Goal: Information Seeking & Learning: Learn about a topic

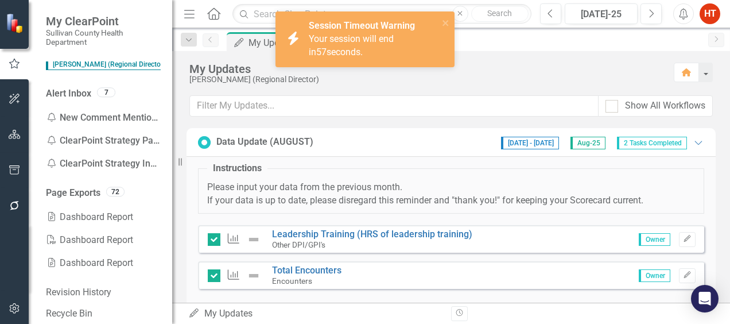
scroll to position [135, 0]
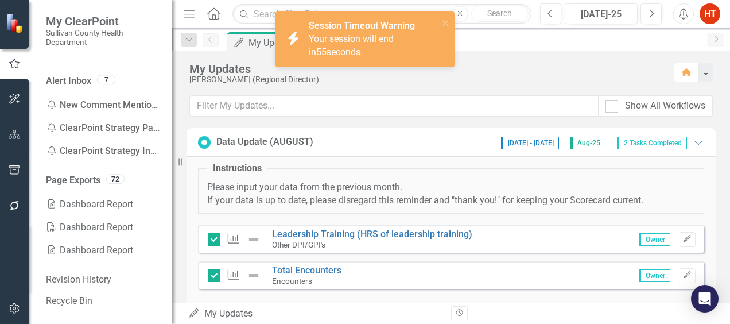
click at [215, 15] on icon "Home" at bounding box center [213, 13] width 15 height 12
click at [209, 15] on icon "Home" at bounding box center [213, 13] width 15 height 12
click at [17, 93] on button "button" at bounding box center [15, 99] width 26 height 24
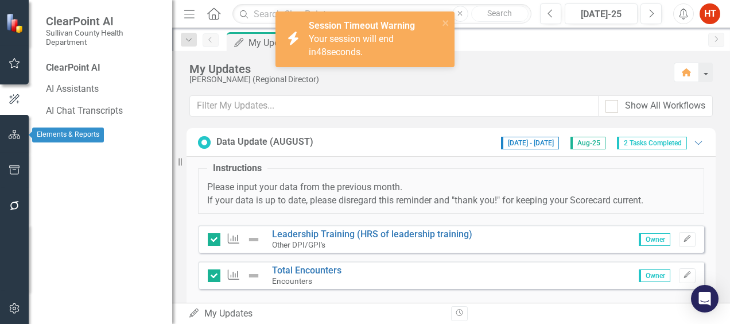
click at [15, 131] on icon "button" at bounding box center [15, 134] width 12 height 9
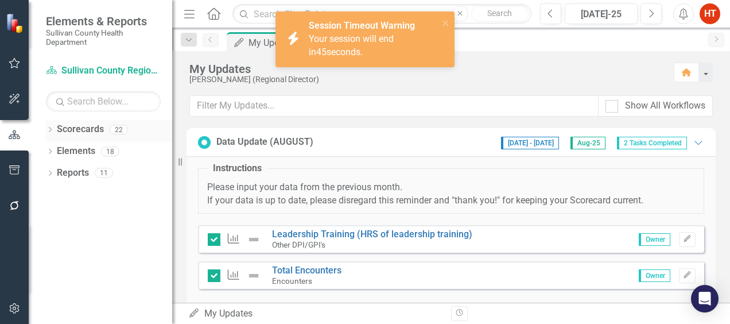
click at [50, 126] on div "Dropdown" at bounding box center [50, 131] width 8 height 10
click at [62, 151] on div "Dropdown" at bounding box center [57, 151] width 11 height 10
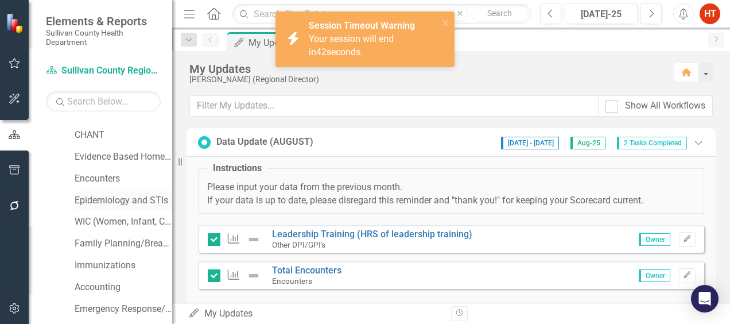
scroll to position [38, 0]
click at [90, 259] on link "Immunizations" at bounding box center [124, 264] width 98 height 13
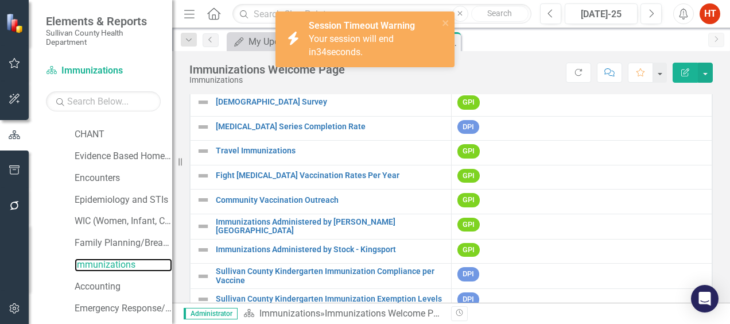
scroll to position [73, 0]
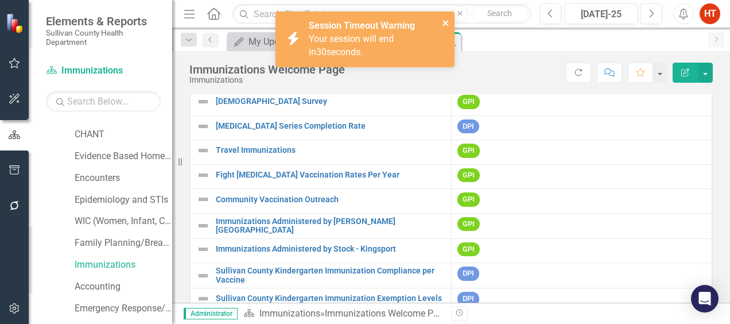
click at [443, 25] on icon "close" at bounding box center [445, 23] width 6 height 6
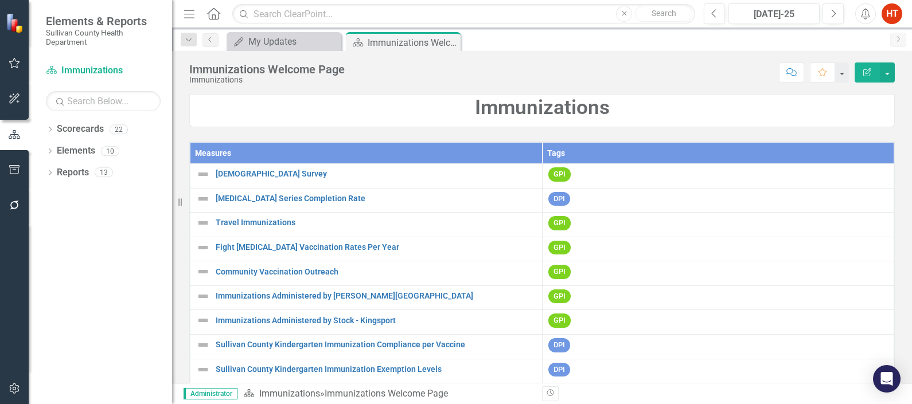
drag, startPoint x: 723, startPoint y: 0, endPoint x: 442, endPoint y: 83, distance: 293.1
click at [442, 83] on div "Immunizations Welcome Page Immunizations Score: N/A [DATE]-25 Completed Comment…" at bounding box center [542, 68] width 740 height 34
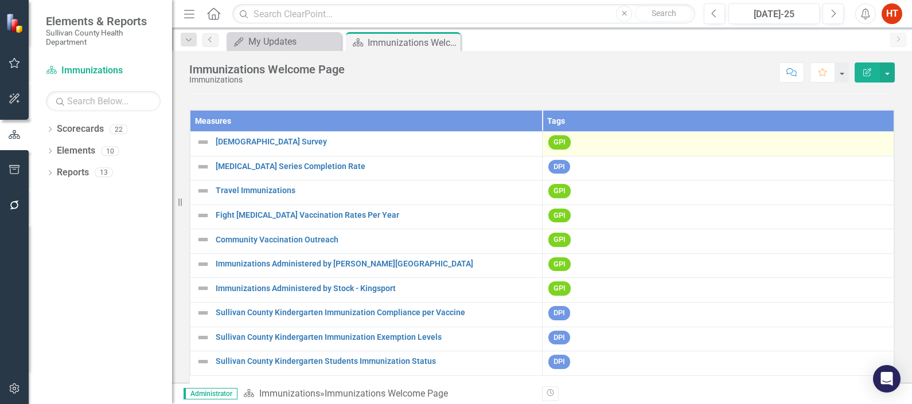
scroll to position [31, 0]
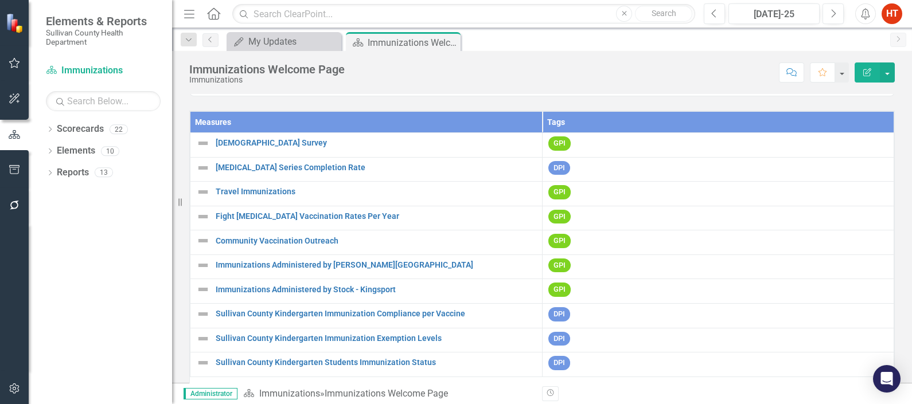
click at [701, 88] on div "Immunizations Welcome Page Immunizations Score: N/A [DATE]-25 Completed Comment…" at bounding box center [542, 217] width 740 height 332
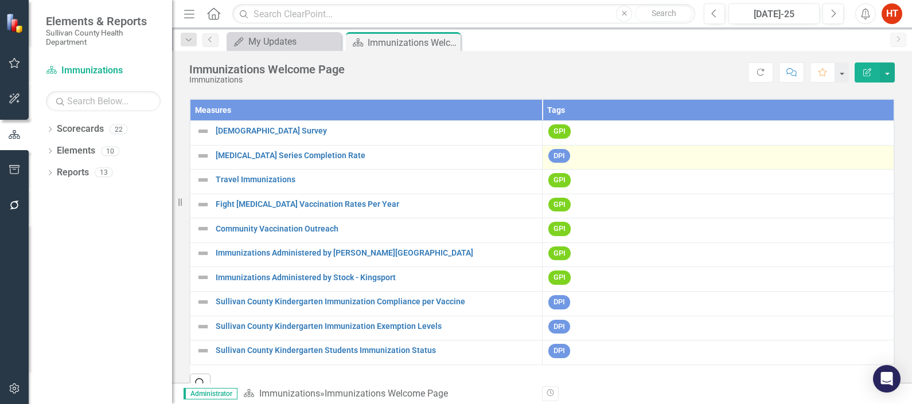
scroll to position [43, 0]
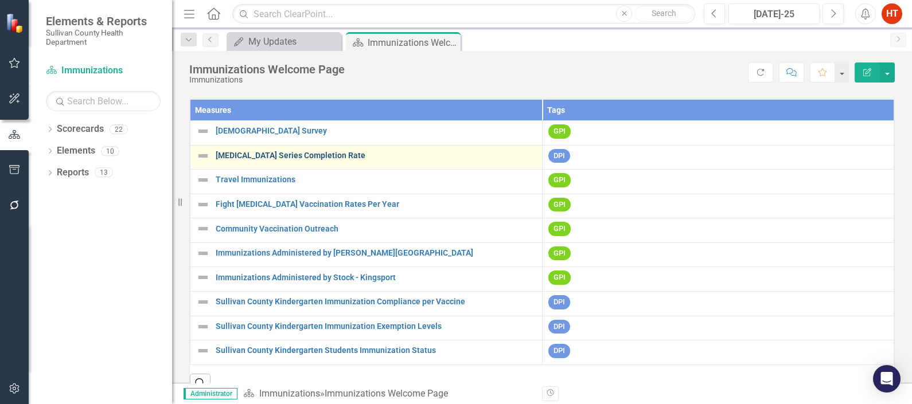
click at [300, 151] on link "[MEDICAL_DATA] Series Completion Rate" at bounding box center [376, 155] width 321 height 9
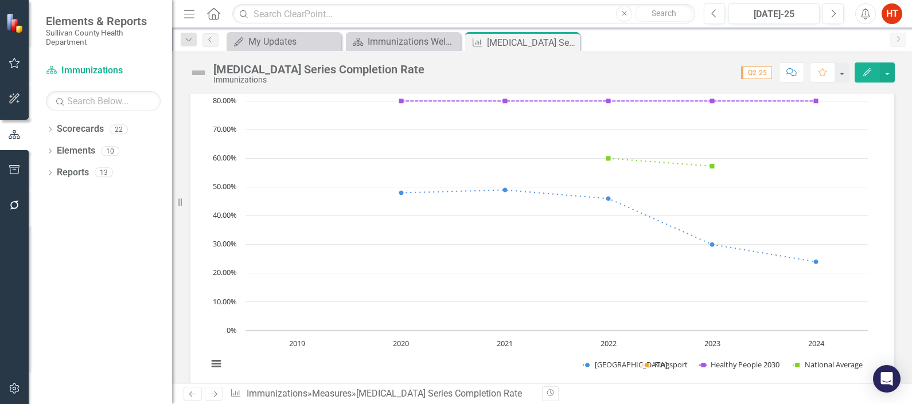
scroll to position [87, 0]
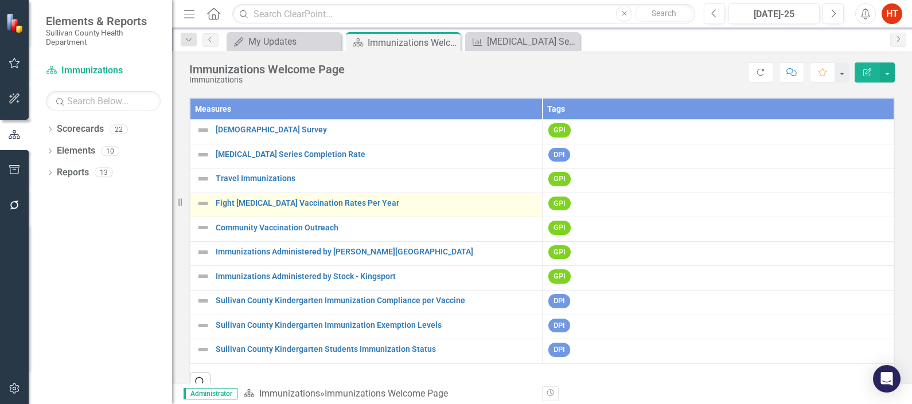
scroll to position [43, 0]
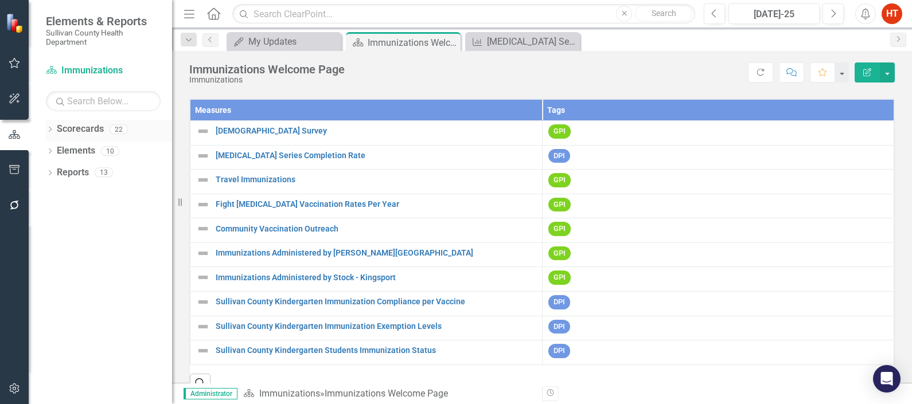
click at [56, 129] on div "Dropdown Scorecards 22" at bounding box center [109, 131] width 126 height 22
click at [52, 132] on icon "Dropdown" at bounding box center [50, 130] width 8 height 6
click at [52, 132] on div "Dropdown" at bounding box center [48, 129] width 10 height 8
click at [52, 132] on icon "Dropdown" at bounding box center [50, 130] width 8 height 6
click at [54, 151] on icon "Dropdown" at bounding box center [56, 150] width 9 height 7
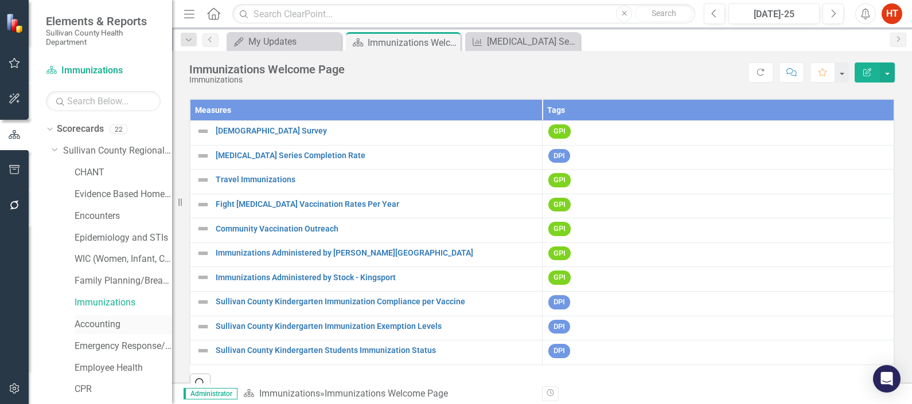
click at [86, 323] on link "Accounting" at bounding box center [124, 324] width 98 height 13
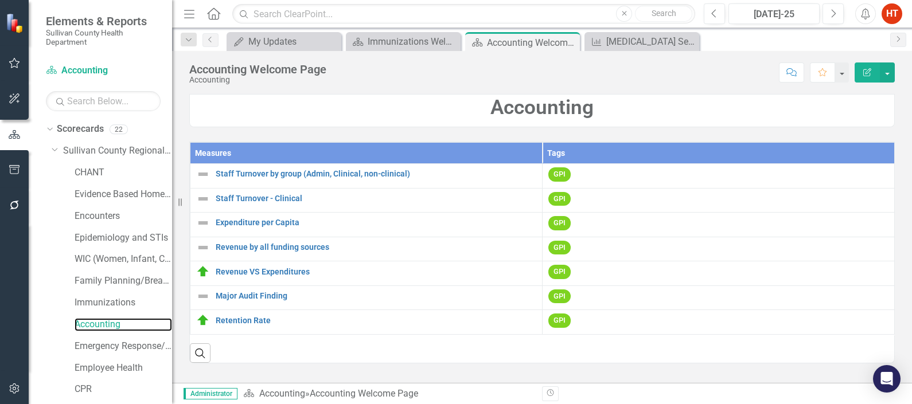
scroll to position [2, 0]
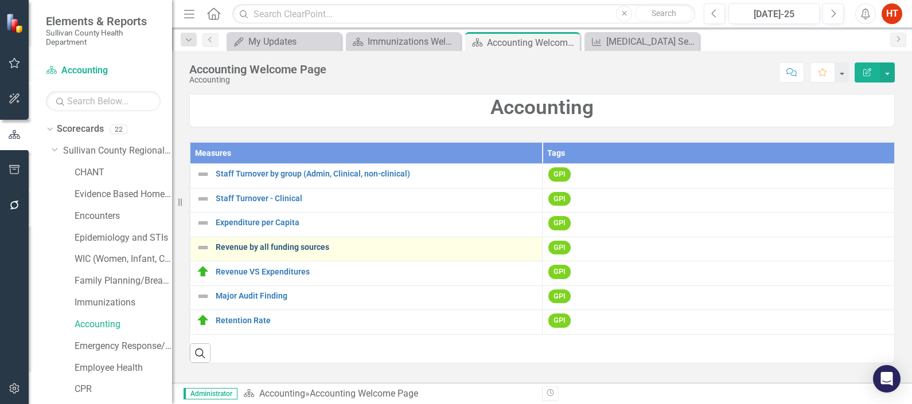
click at [245, 248] on link "Revenue by all funding sources" at bounding box center [376, 247] width 321 height 9
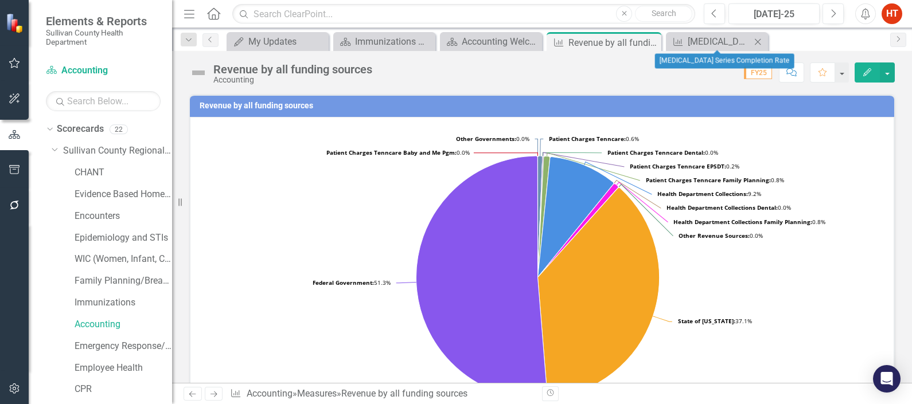
click at [729, 42] on icon at bounding box center [758, 41] width 6 height 6
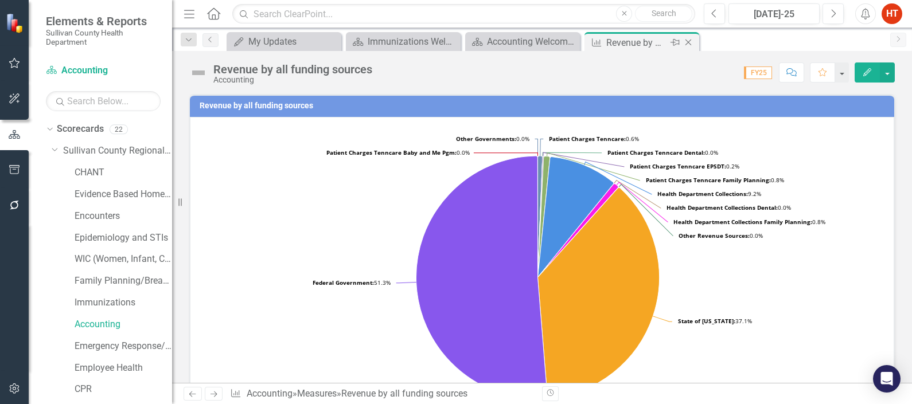
click at [685, 44] on icon "Close" at bounding box center [688, 42] width 11 height 9
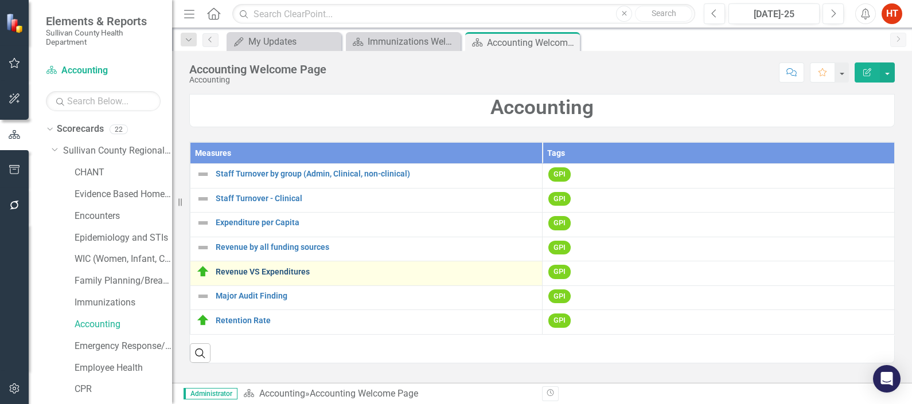
click at [291, 270] on link "Revenue VS Expenditures" at bounding box center [376, 272] width 321 height 9
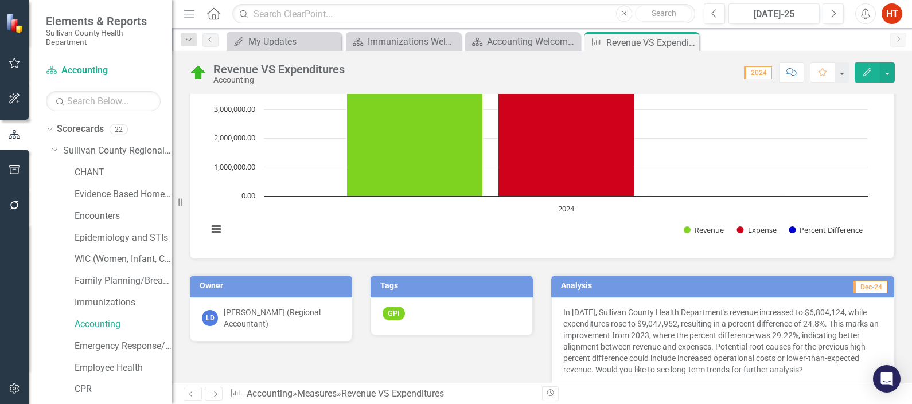
scroll to position [158, 0]
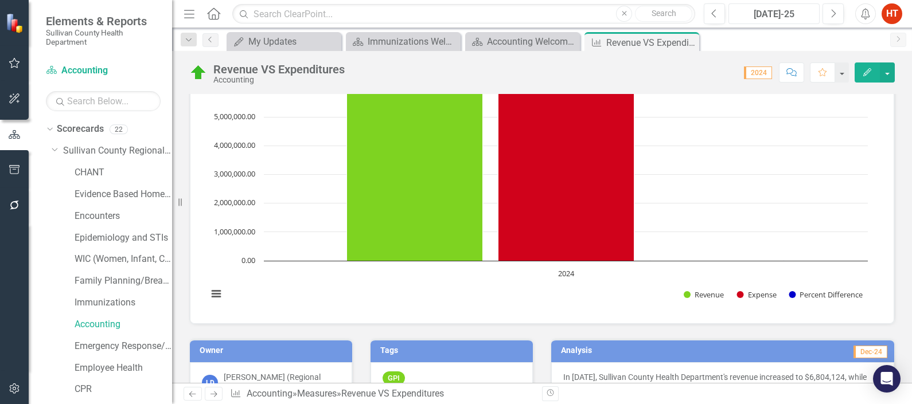
click at [729, 17] on div "[DATE]-25" at bounding box center [773, 14] width 83 height 14
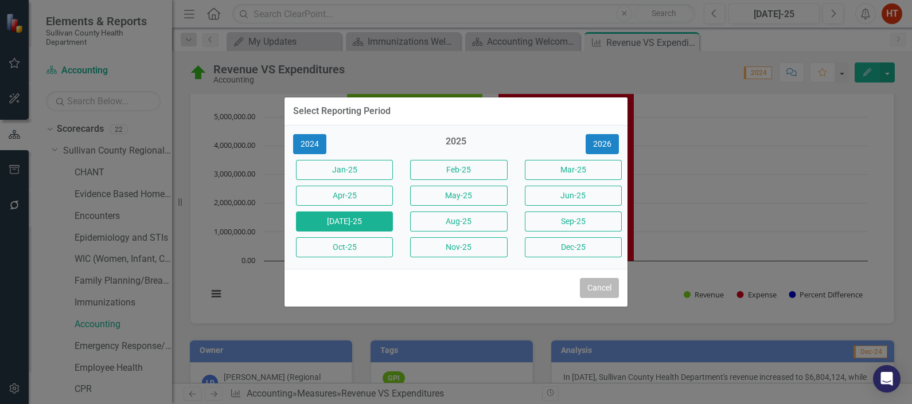
click at [595, 284] on button "Cancel" at bounding box center [599, 288] width 39 height 20
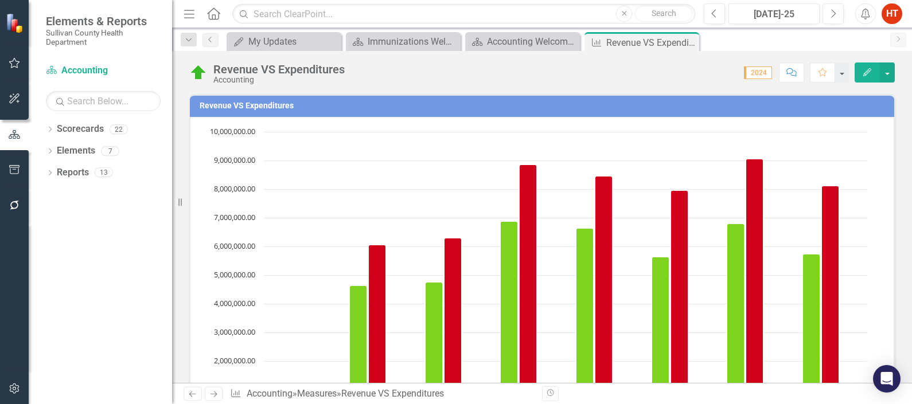
scroll to position [104, 0]
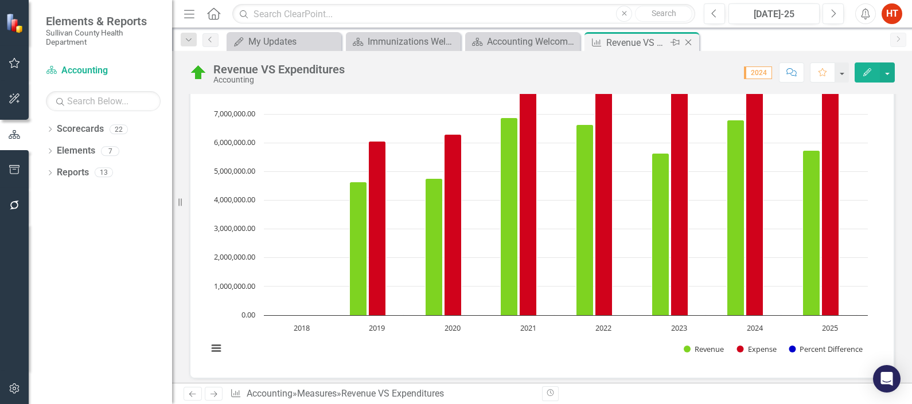
click at [688, 44] on icon "Close" at bounding box center [688, 42] width 11 height 9
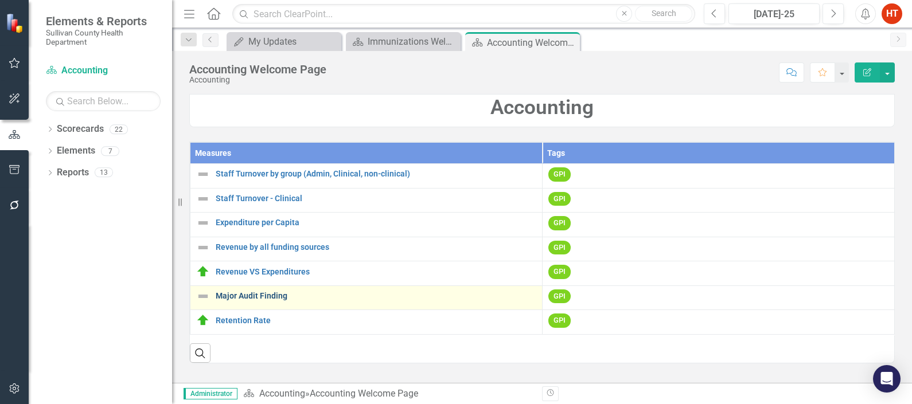
click at [251, 298] on link "Major Audit Finding" at bounding box center [376, 296] width 321 height 9
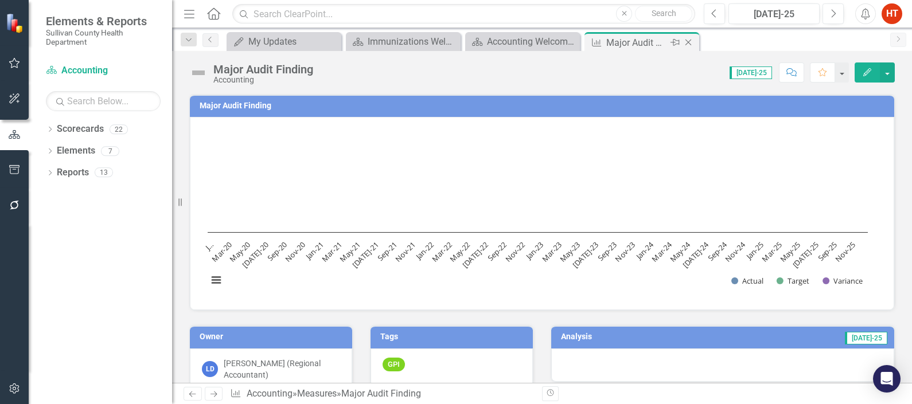
click at [693, 42] on icon "Close" at bounding box center [688, 42] width 11 height 9
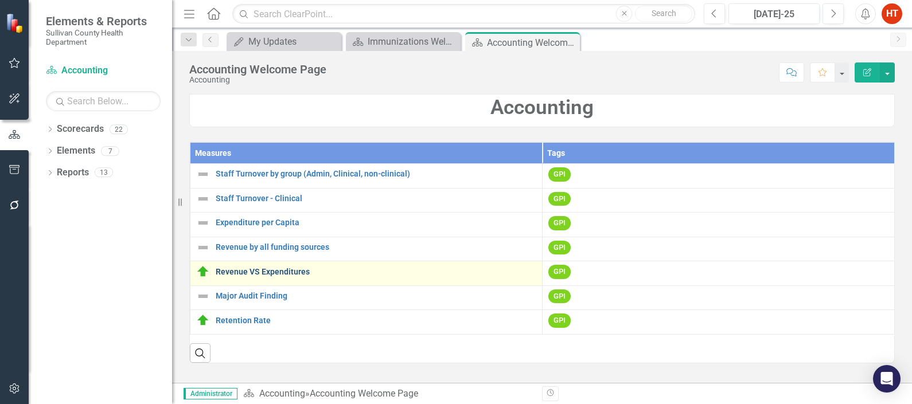
click at [261, 274] on link "Revenue VS Expenditures" at bounding box center [376, 272] width 321 height 9
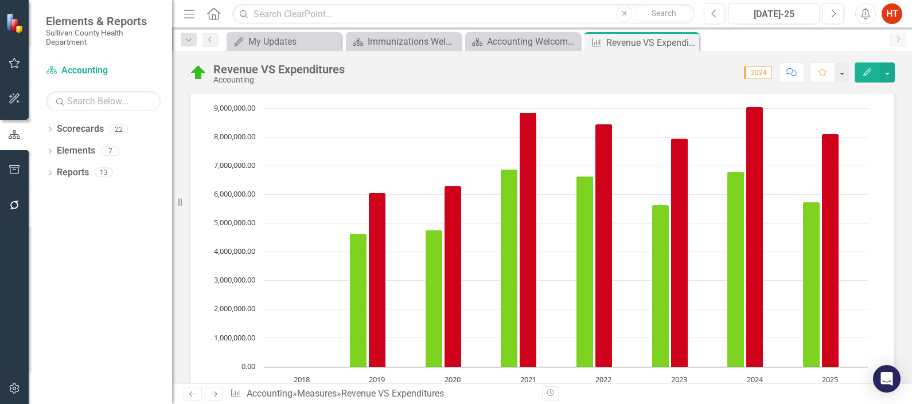
scroll to position [52, 0]
click at [867, 185] on rect "Interactive chart" at bounding box center [538, 247] width 672 height 344
click at [690, 43] on icon "Close" at bounding box center [688, 42] width 11 height 9
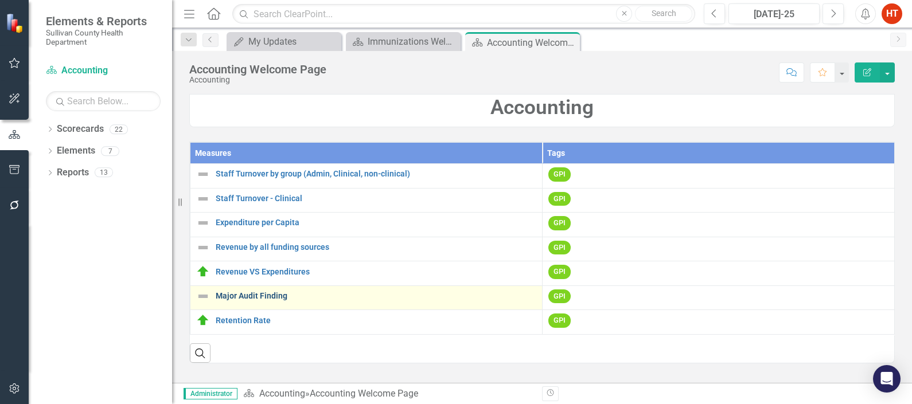
click at [268, 299] on link "Major Audit Finding" at bounding box center [376, 296] width 321 height 9
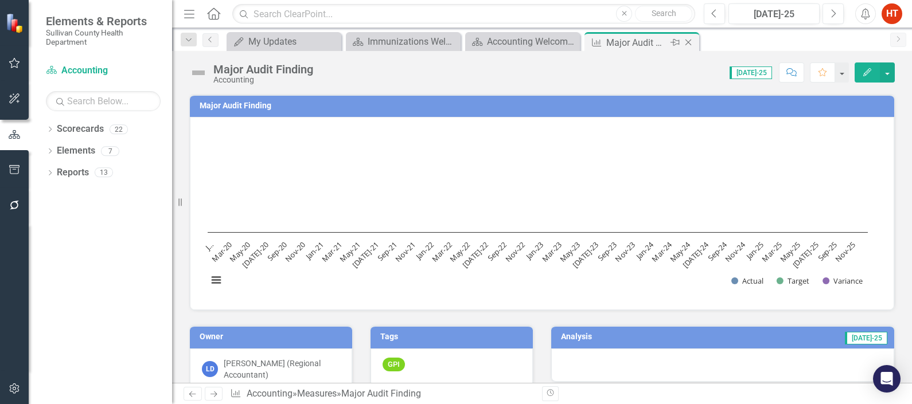
click at [692, 41] on icon "Close" at bounding box center [688, 42] width 11 height 9
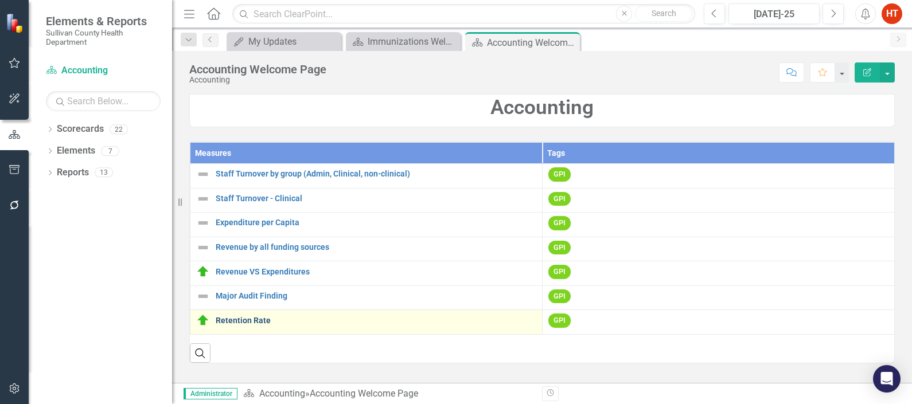
click at [244, 322] on link "Retention Rate" at bounding box center [376, 321] width 321 height 9
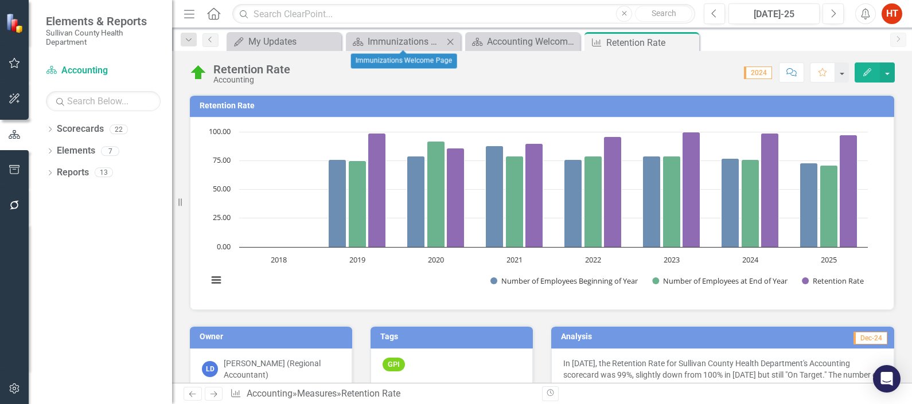
click at [449, 41] on icon "Close" at bounding box center [450, 41] width 11 height 9
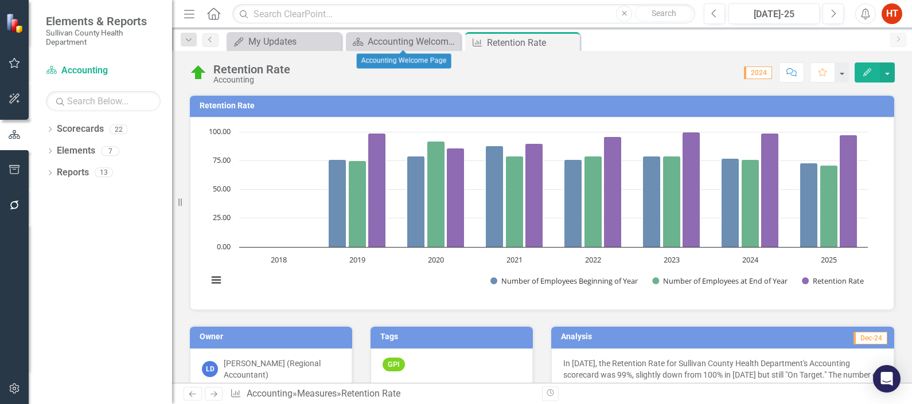
click at [0, 0] on icon "Close" at bounding box center [0, 0] width 0 height 0
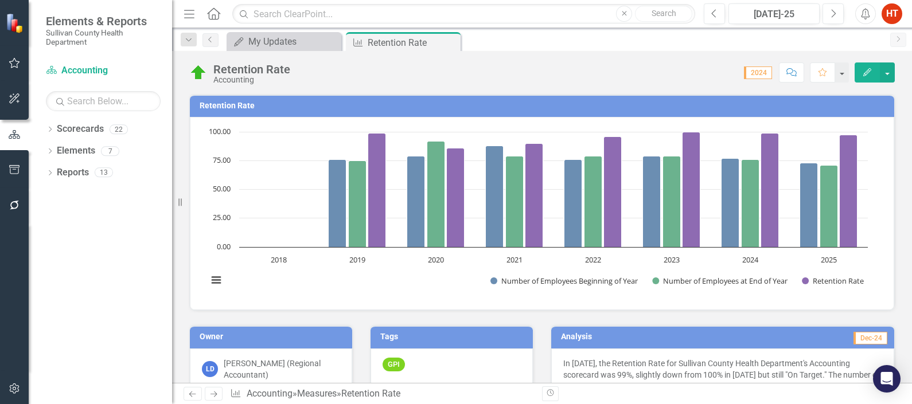
click at [0, 0] on icon at bounding box center [0, 0] width 0 height 0
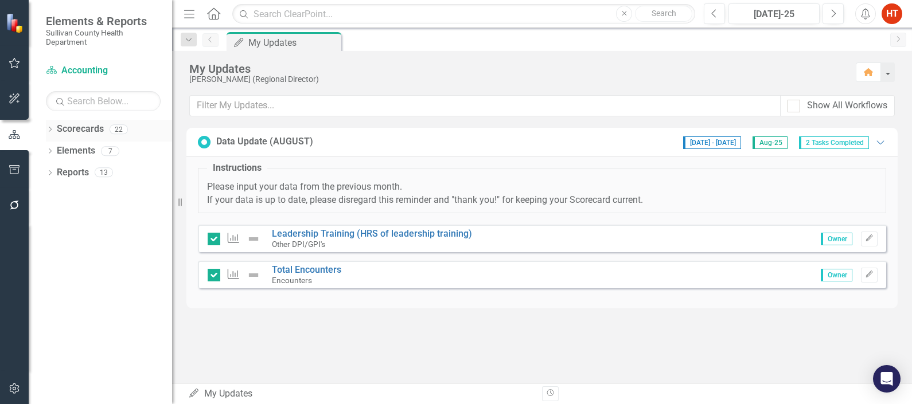
click at [56, 131] on div "Dropdown Scorecards 22" at bounding box center [109, 131] width 126 height 22
click at [51, 131] on icon "Dropdown" at bounding box center [50, 130] width 8 height 6
drag, startPoint x: 50, startPoint y: 149, endPoint x: 59, endPoint y: 150, distance: 8.1
click at [59, 150] on div "Dropdown Scorecards 22 Dropdown Sullivan County Regional Health Department CHAN…" at bounding box center [109, 142] width 126 height 44
click at [59, 150] on icon "Dropdown" at bounding box center [56, 150] width 9 height 7
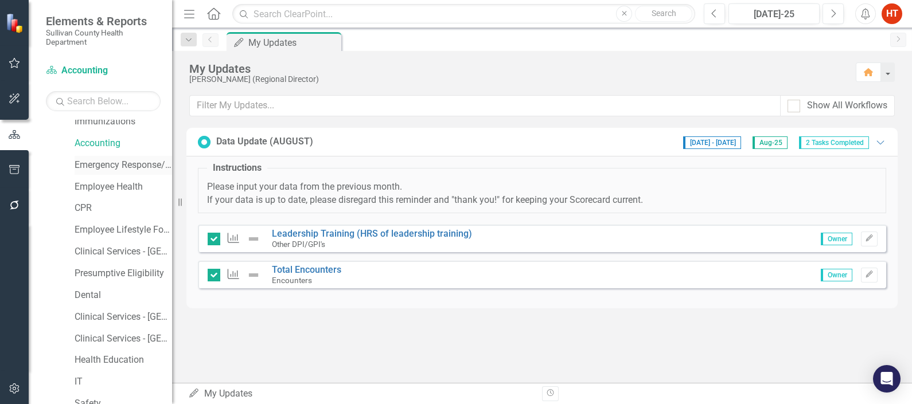
scroll to position [177, 0]
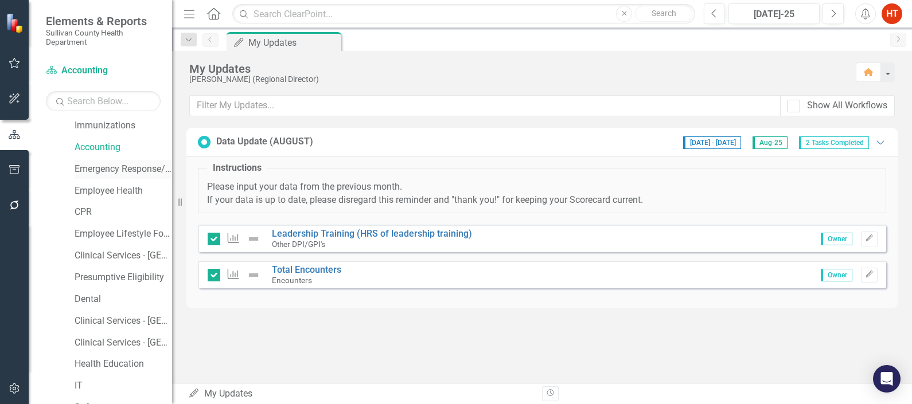
click at [115, 173] on link "Emergency Response/PHEP" at bounding box center [124, 169] width 98 height 13
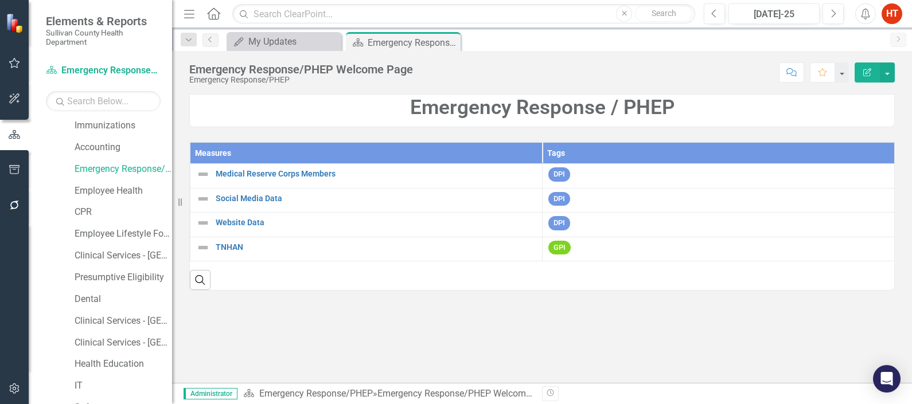
click at [618, 302] on div "Emergency Response / PHEP Measures Tags Medical Reserve Corps Members Link Map …" at bounding box center [542, 191] width 740 height 223
click at [131, 186] on link "Employee Health" at bounding box center [124, 191] width 98 height 13
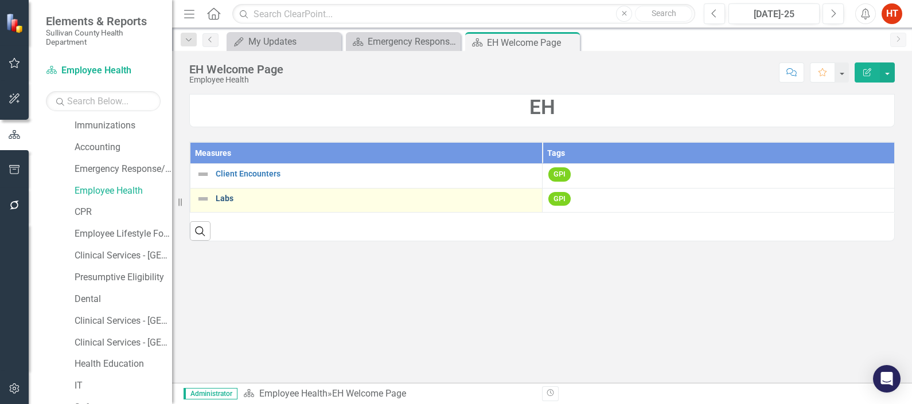
click at [228, 195] on link "Labs" at bounding box center [376, 198] width 321 height 9
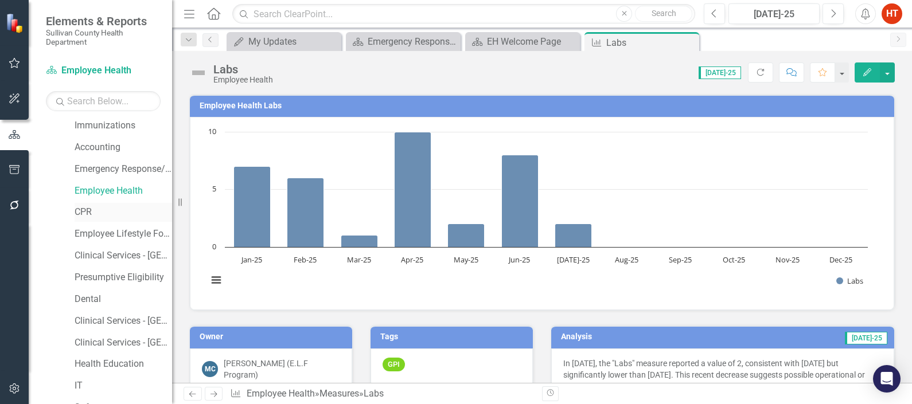
click at [82, 209] on link "CPR" at bounding box center [124, 212] width 98 height 13
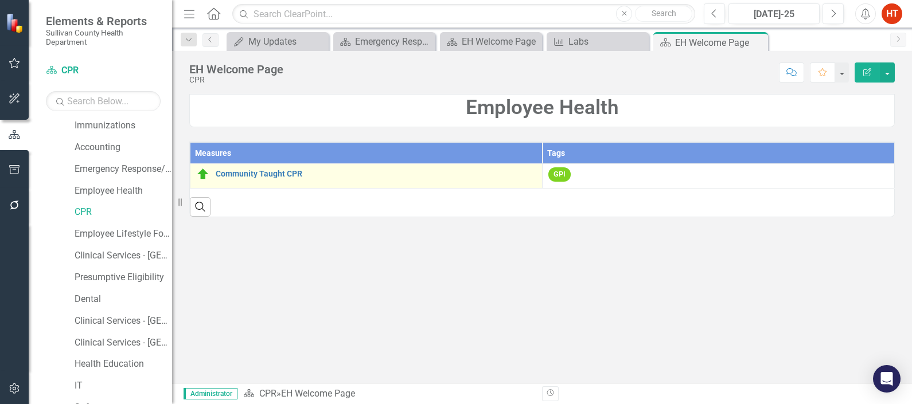
click at [252, 168] on div "Community Taught CPR" at bounding box center [366, 174] width 340 height 14
click at [252, 177] on link "Community Taught CPR" at bounding box center [376, 174] width 321 height 9
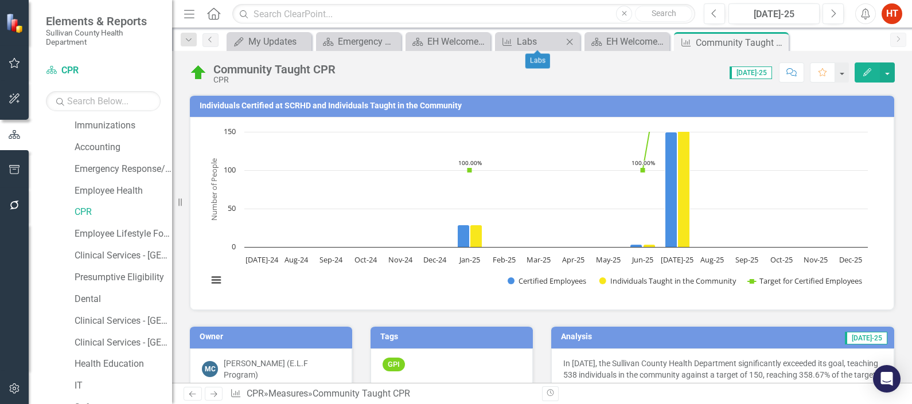
click at [570, 42] on icon "Close" at bounding box center [569, 41] width 11 height 9
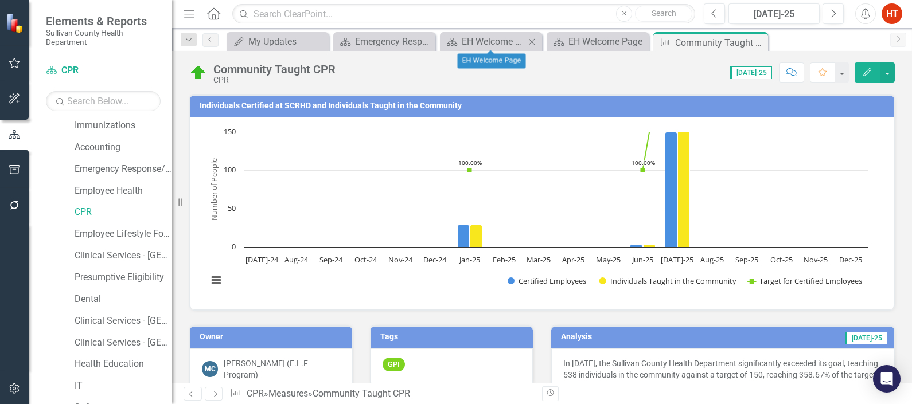
click at [539, 38] on div "Close" at bounding box center [532, 41] width 14 height 14
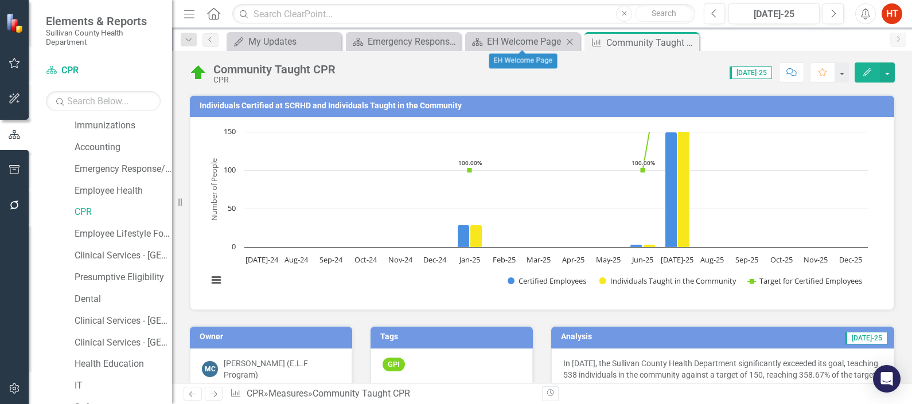
click at [568, 41] on icon "Close" at bounding box center [569, 41] width 11 height 9
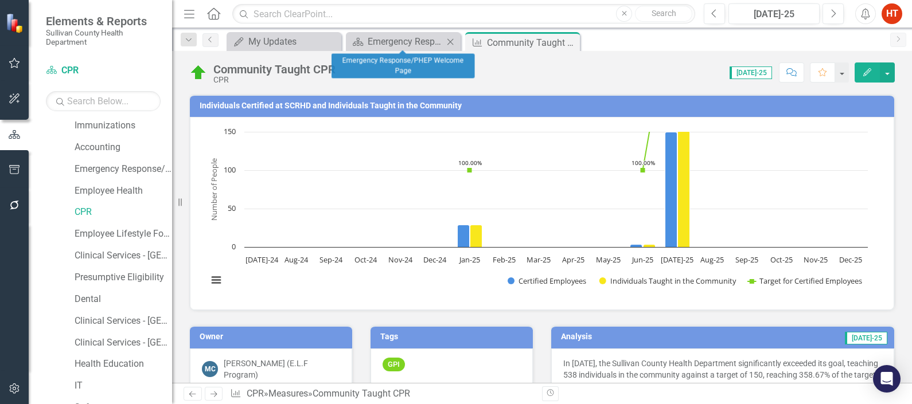
click at [453, 42] on icon "Close" at bounding box center [450, 41] width 11 height 9
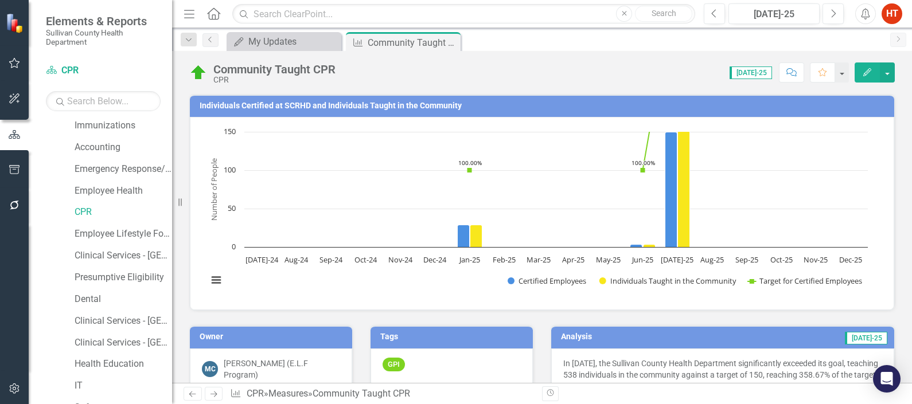
click at [499, 43] on div "My Updates My Updates Close Measure Community Taught CPR Pin Close" at bounding box center [554, 41] width 660 height 18
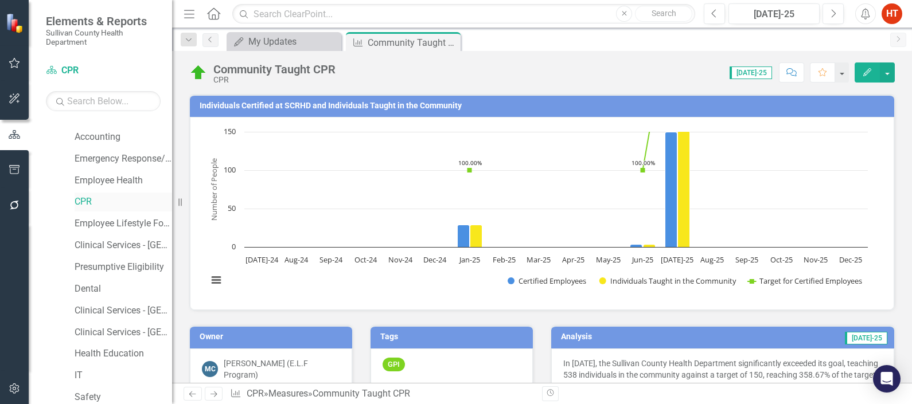
scroll to position [196, 0]
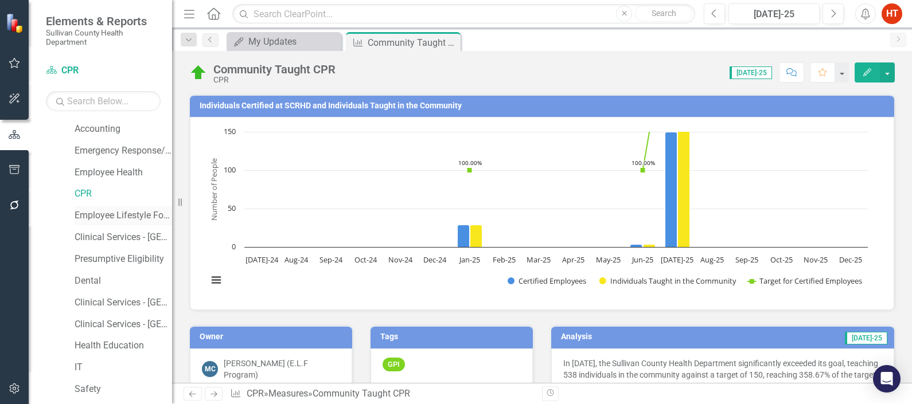
click at [118, 215] on link "Employee Lifestyle Focus" at bounding box center [124, 215] width 98 height 13
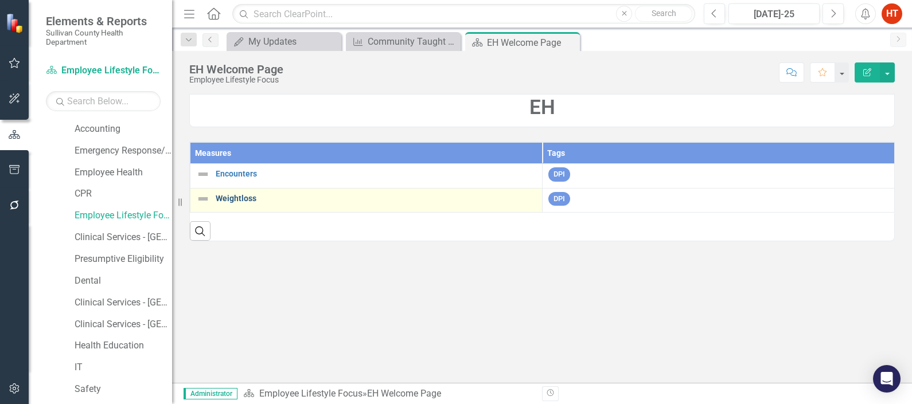
click at [237, 202] on link "Weightloss" at bounding box center [376, 198] width 321 height 9
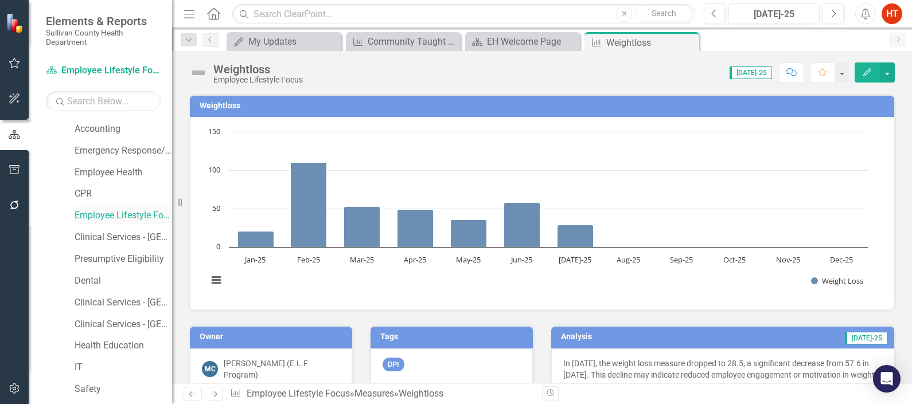
click at [123, 208] on div "Employee Lifestyle Focus" at bounding box center [124, 215] width 98 height 19
click at [541, 45] on div "EH Welcome Page" at bounding box center [525, 41] width 76 height 14
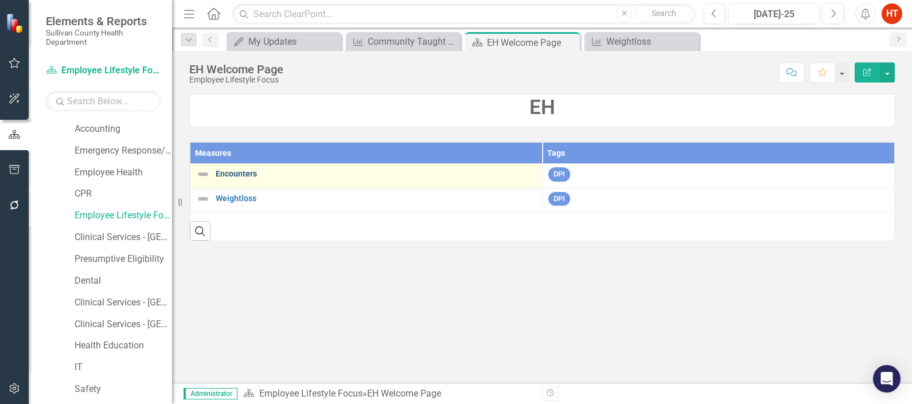
click at [238, 178] on link "Encounters" at bounding box center [376, 174] width 321 height 9
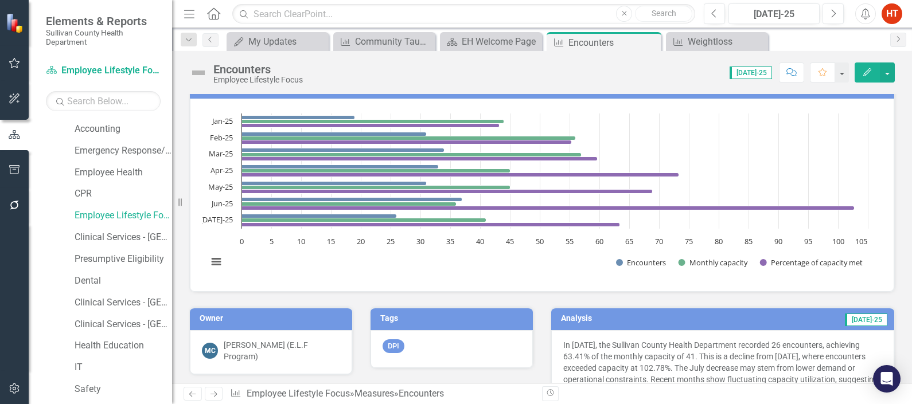
scroll to position [13, 0]
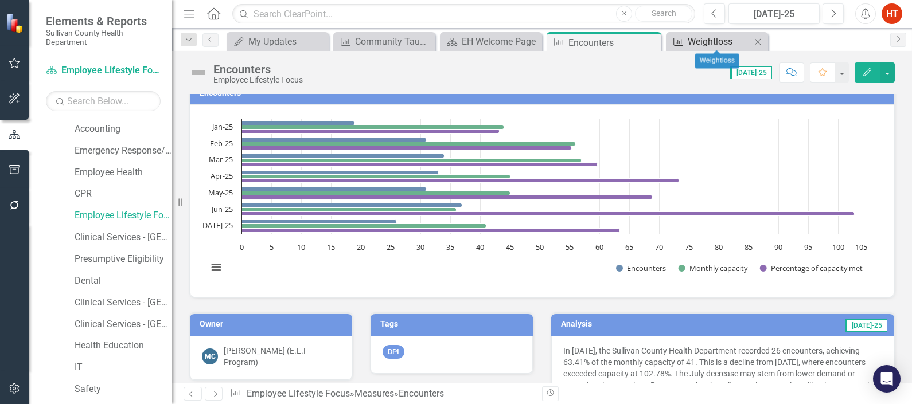
click at [724, 38] on div "Weightloss" at bounding box center [719, 41] width 63 height 14
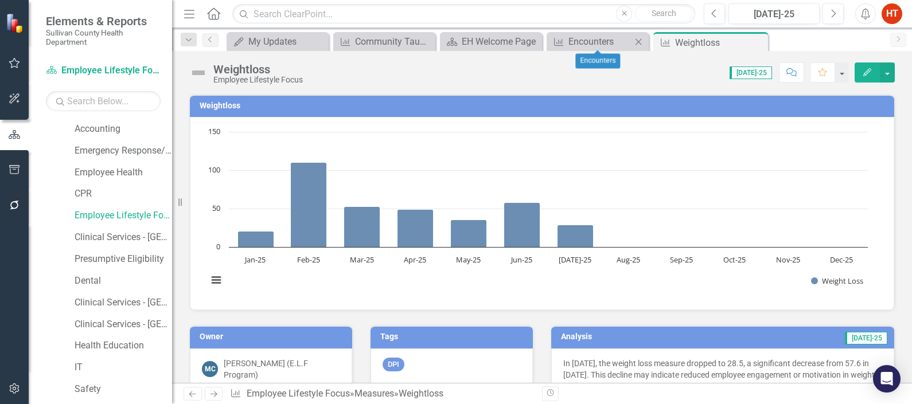
click at [640, 42] on icon at bounding box center [639, 41] width 6 height 6
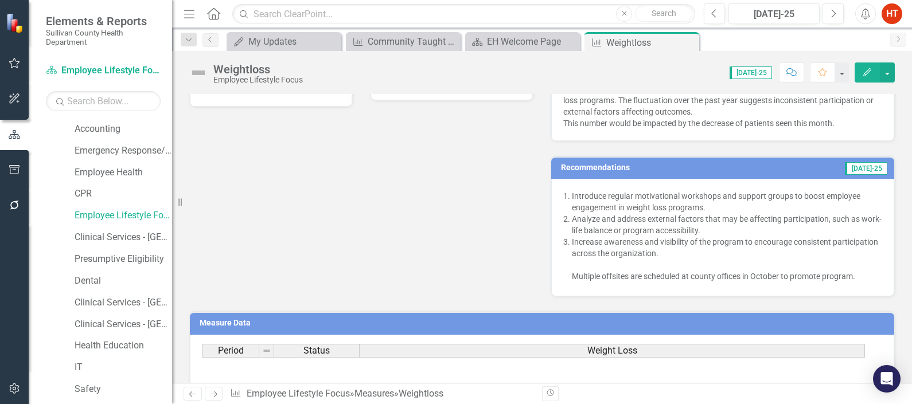
scroll to position [89, 0]
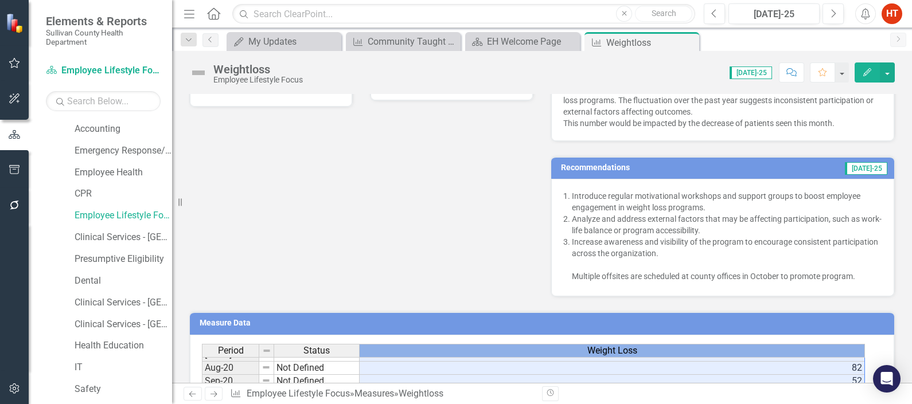
click at [510, 345] on div "Weight Loss" at bounding box center [612, 351] width 505 height 13
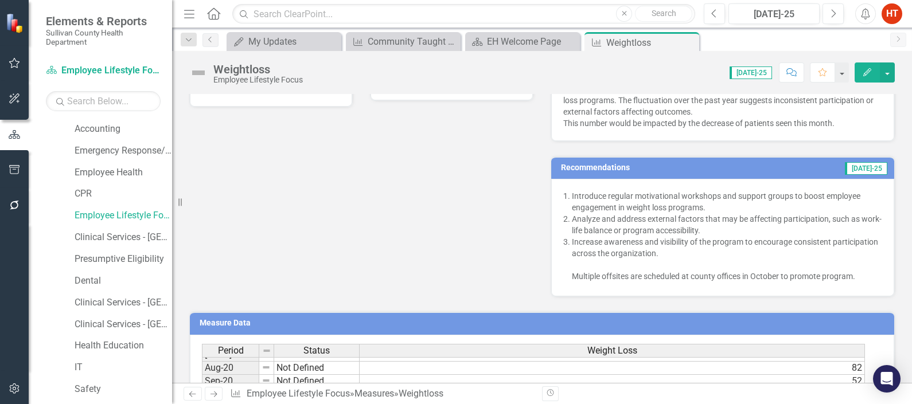
click at [436, 277] on div "Owner MC Misty Collins (E.L.F Program) Tags DPI Analysis Jul-25 In July 2025, t…" at bounding box center [542, 161] width 723 height 272
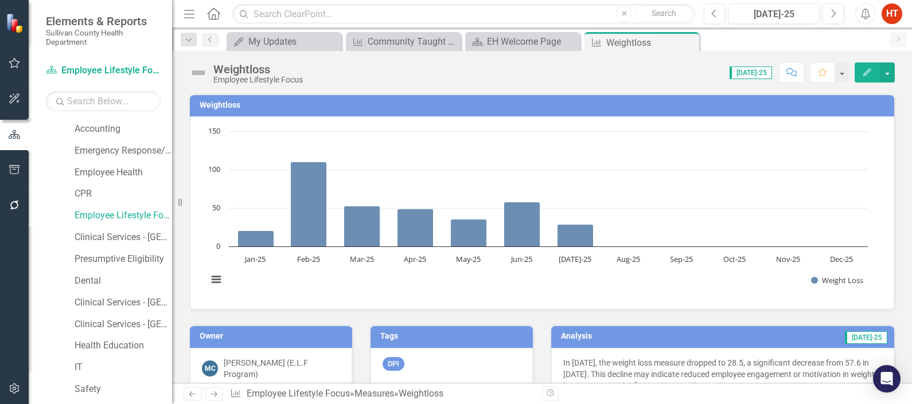
scroll to position [0, 0]
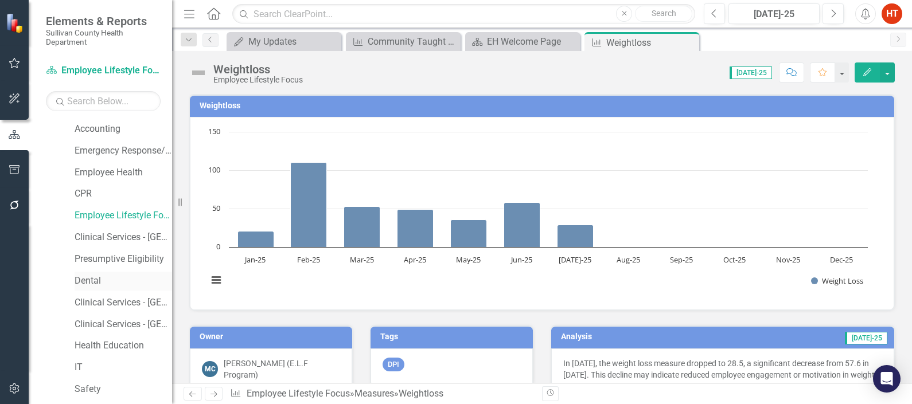
click at [92, 278] on link "Dental" at bounding box center [124, 281] width 98 height 13
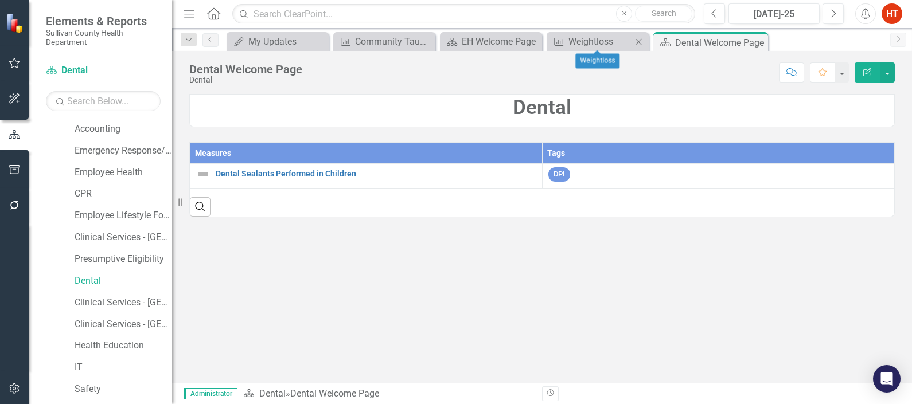
click at [636, 38] on icon at bounding box center [639, 41] width 6 height 6
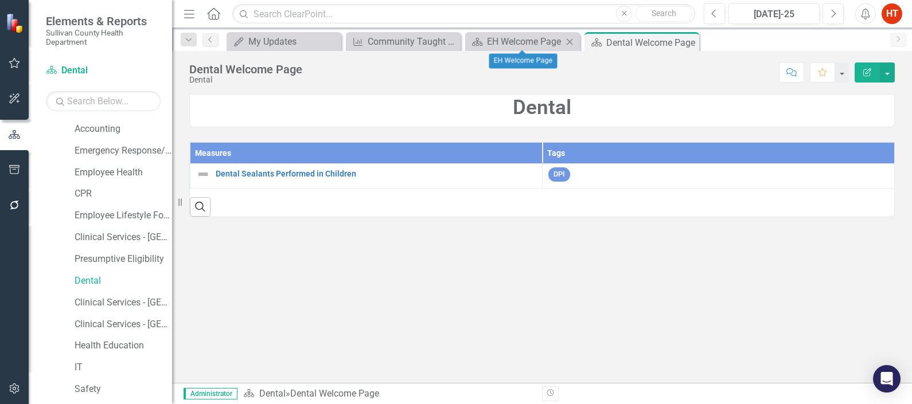
click at [570, 44] on icon "Close" at bounding box center [569, 41] width 11 height 9
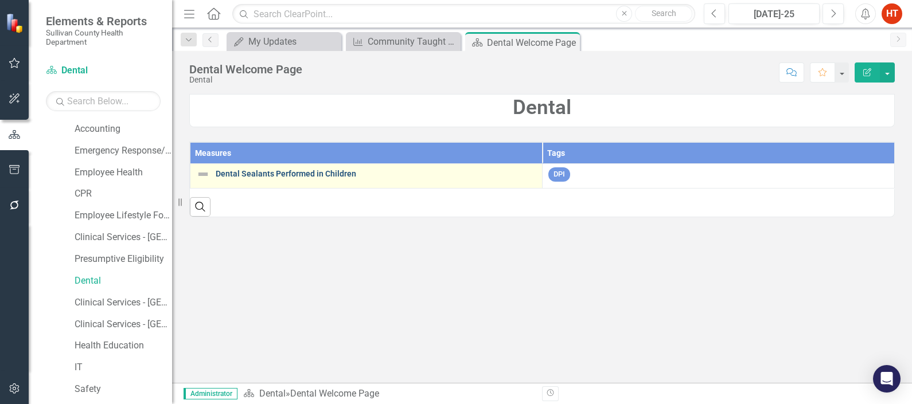
click at [334, 173] on link "Dental Sealants Performed in Children" at bounding box center [376, 174] width 321 height 9
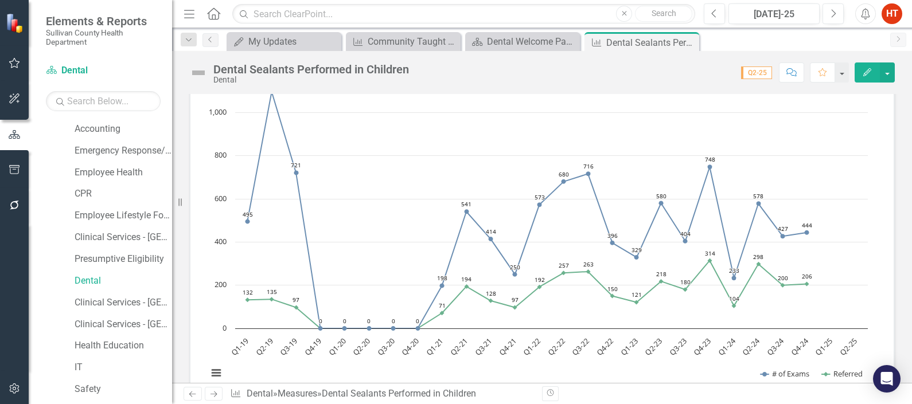
scroll to position [1315, 0]
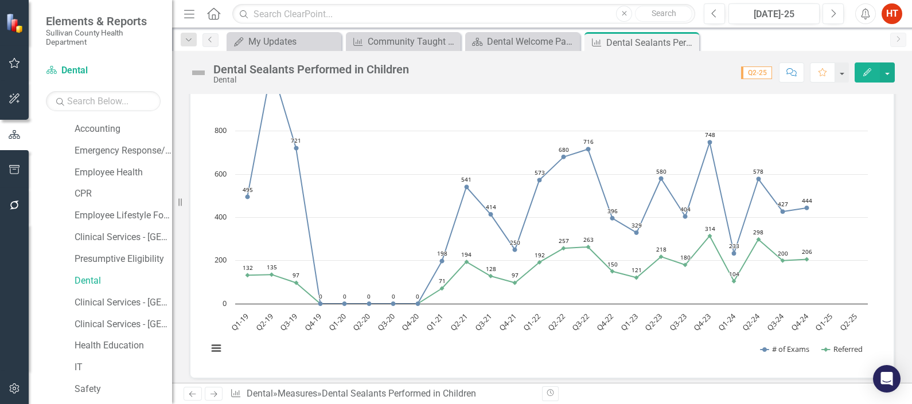
click at [892, 232] on div "% Referred % Referred Line chart with 2 lines. The chart has 1 X axis displayin…" at bounding box center [542, 176] width 723 height 403
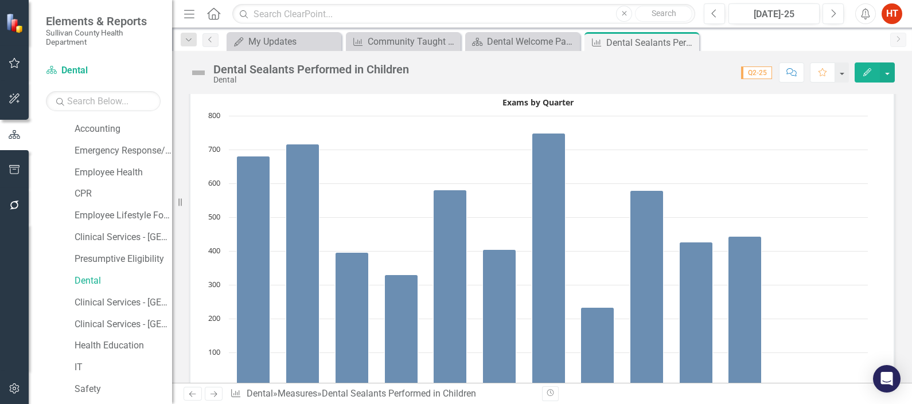
scroll to position [0, 0]
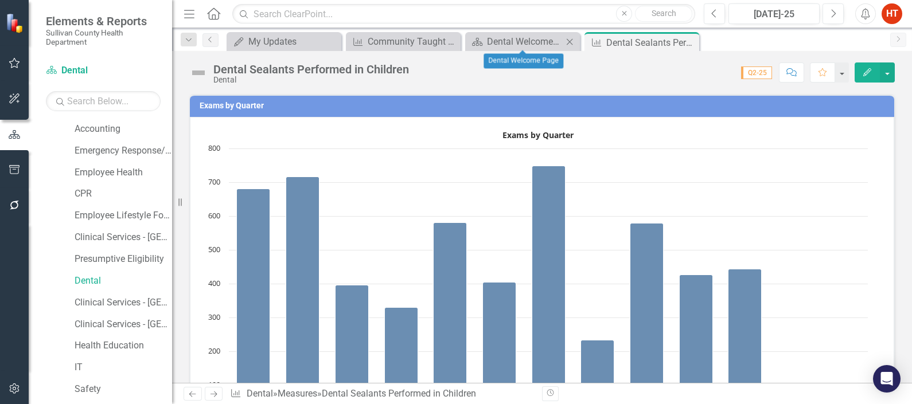
click at [565, 44] on icon "Close" at bounding box center [569, 41] width 11 height 9
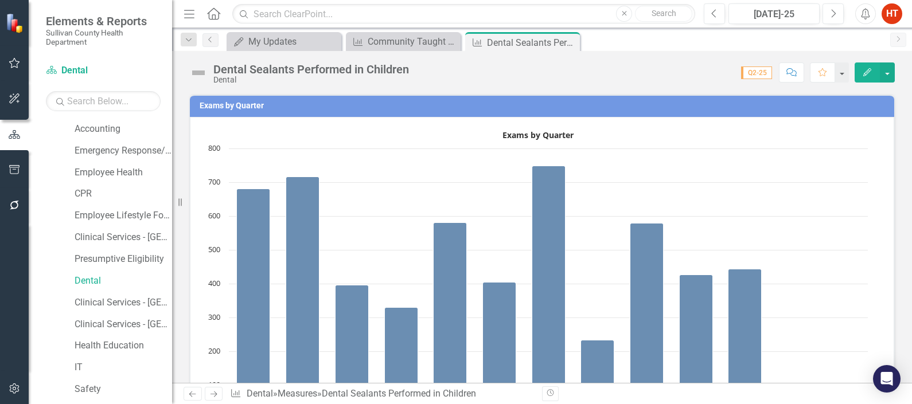
click at [0, 0] on icon "Close" at bounding box center [0, 0] width 0 height 0
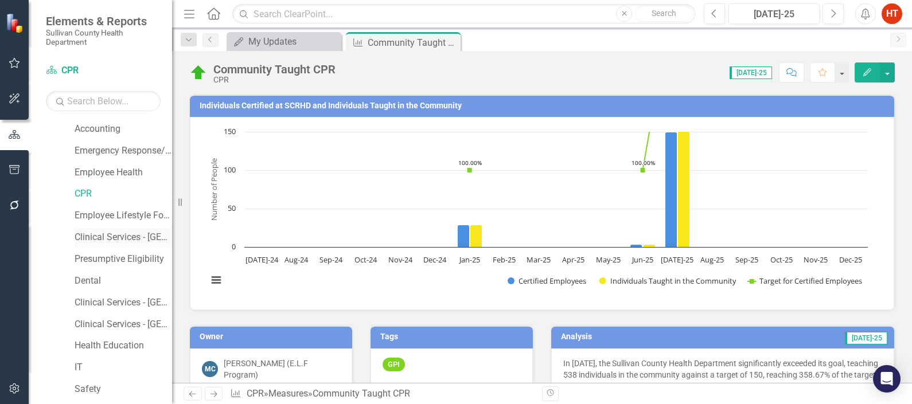
click at [120, 235] on link "Clinical Services - [GEOGRAPHIC_DATA] ([PERSON_NAME])" at bounding box center [124, 237] width 98 height 13
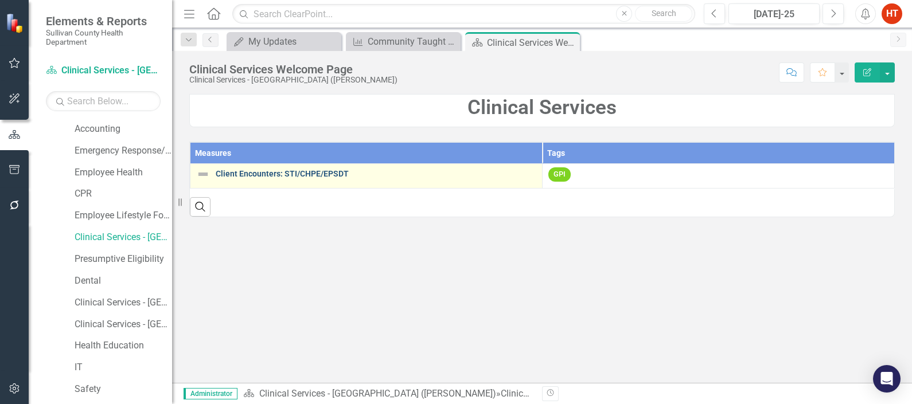
click at [323, 176] on link "Client Encounters: STI/CHPE/EPSDT" at bounding box center [376, 174] width 321 height 9
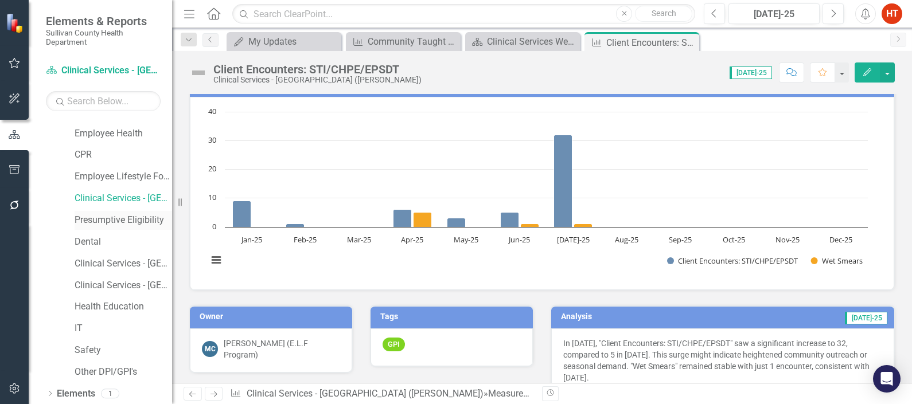
scroll to position [258, 0]
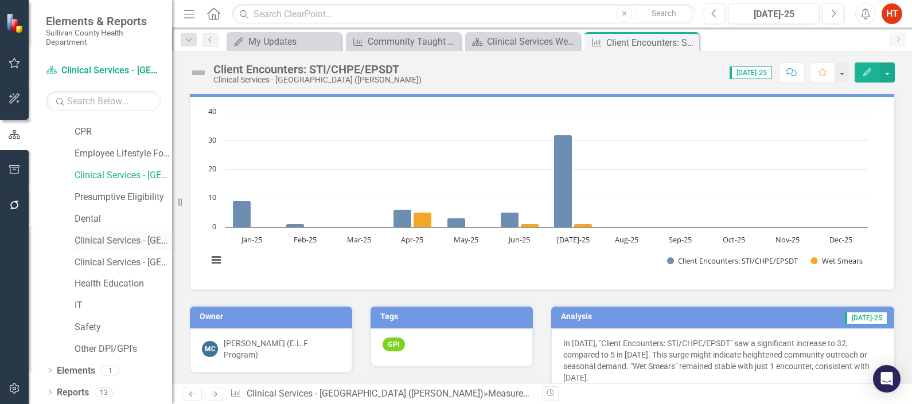
click at [125, 237] on link "Clinical Services - [GEOGRAPHIC_DATA]" at bounding box center [124, 241] width 98 height 13
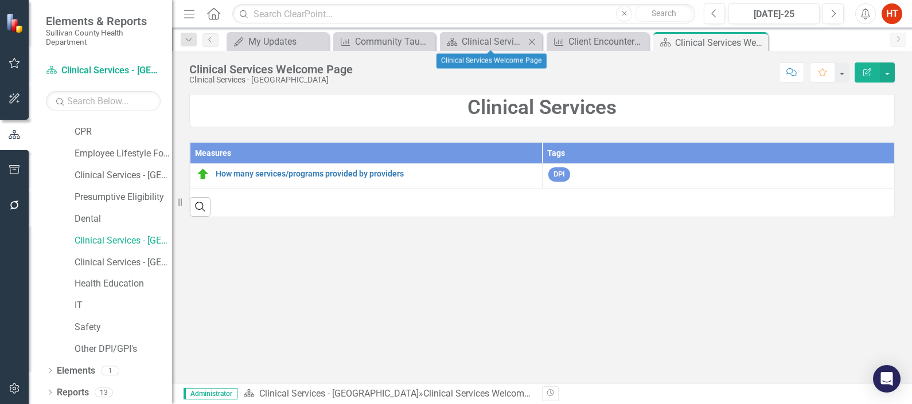
click at [534, 45] on icon "Close" at bounding box center [531, 41] width 11 height 9
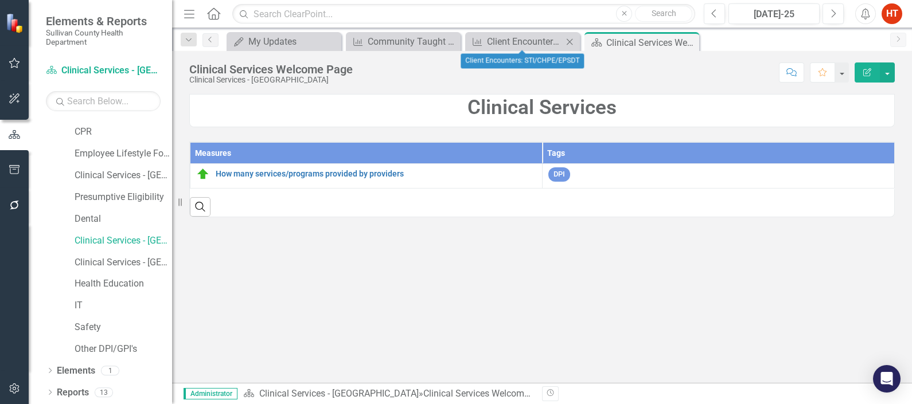
click at [567, 39] on icon at bounding box center [570, 41] width 6 height 6
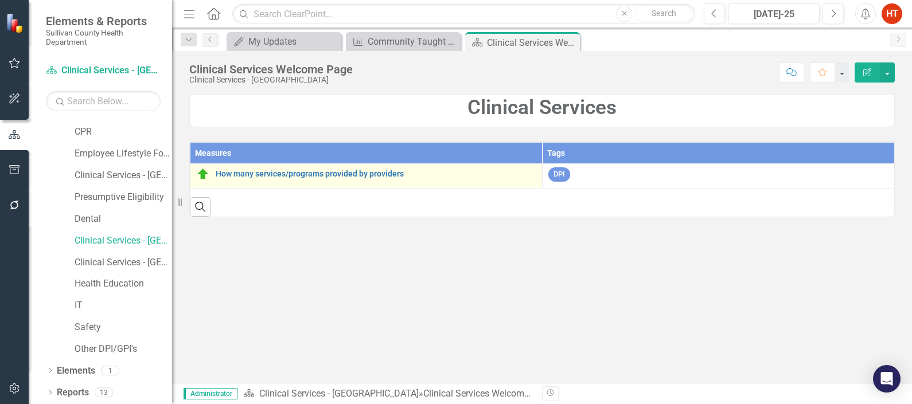
click at [346, 178] on div "How many services/programs provided by providers" at bounding box center [366, 174] width 340 height 14
click at [349, 173] on link "How many services/programs provided by providers" at bounding box center [376, 174] width 321 height 9
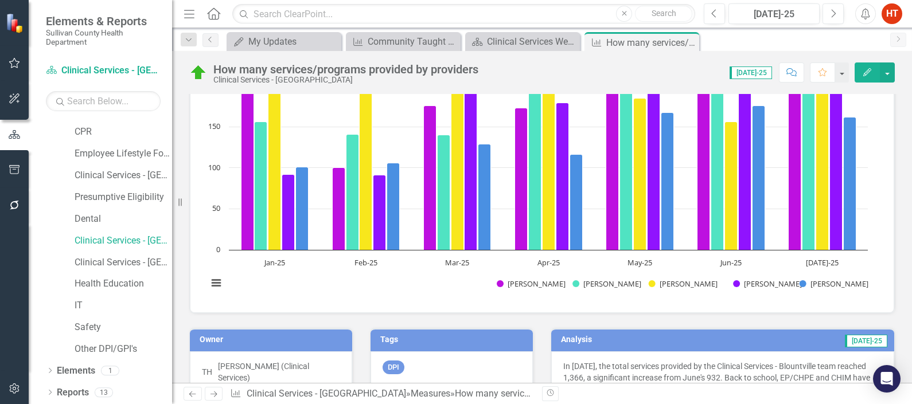
scroll to position [170, 0]
click at [891, 245] on div "How many services/programs provided by providers Chart Bar chart with 5 data se…" at bounding box center [542, 111] width 723 height 403
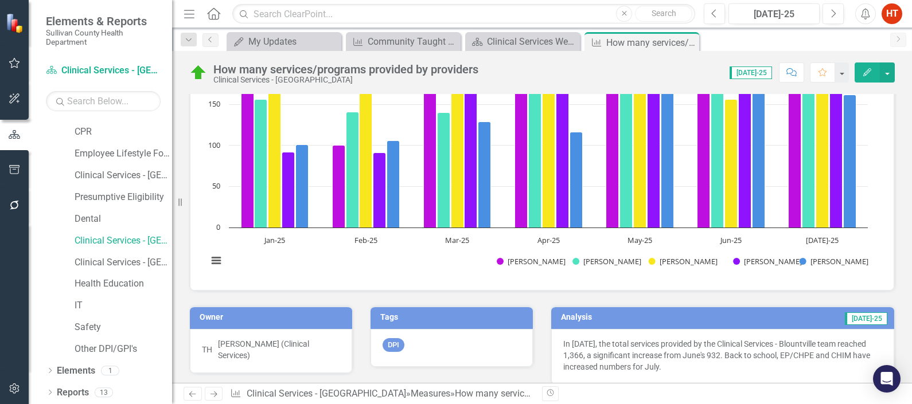
scroll to position [190, 0]
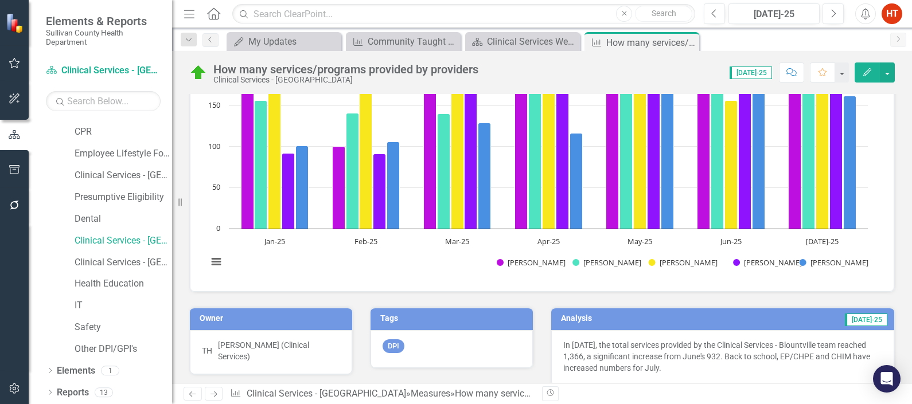
click at [891, 245] on div "How many services/programs provided by providers Chart Bar chart with 5 data se…" at bounding box center [542, 90] width 723 height 403
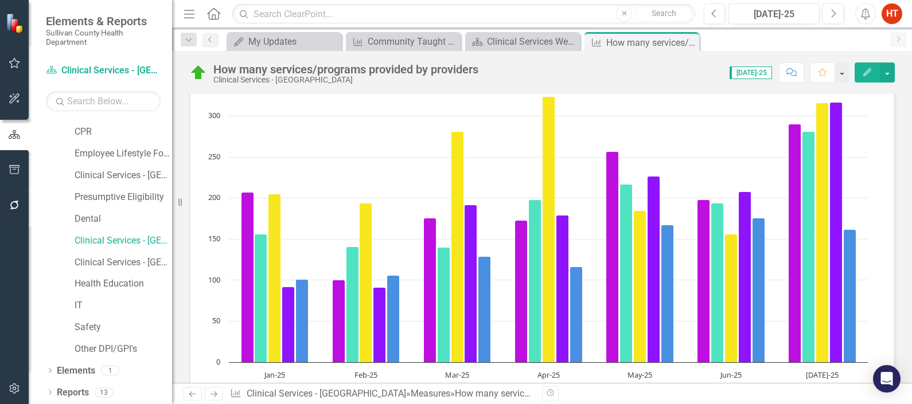
scroll to position [53, 0]
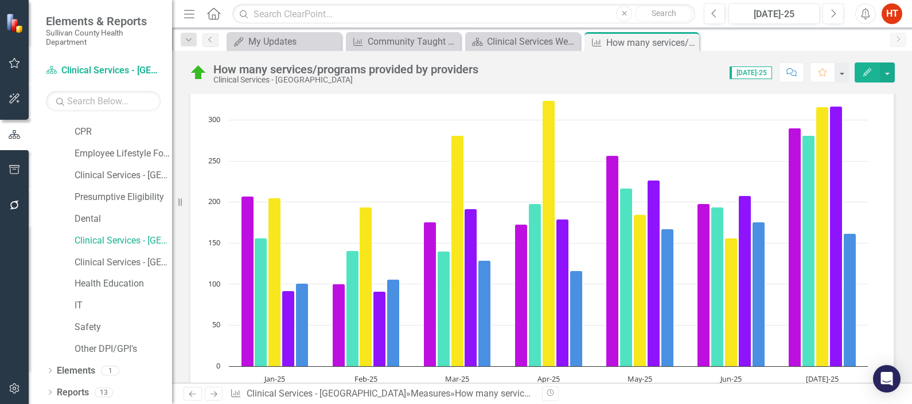
click at [891, 245] on div "How many services/programs provided by providers Chart Bar chart with 5 data se…" at bounding box center [542, 228] width 723 height 403
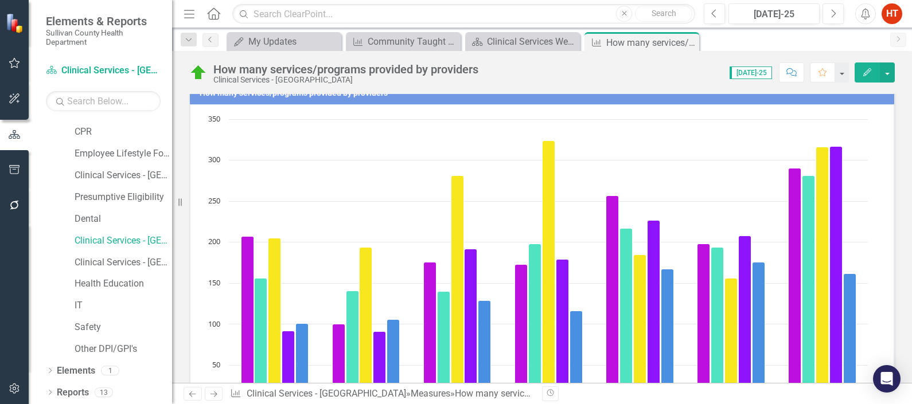
scroll to position [14, 0]
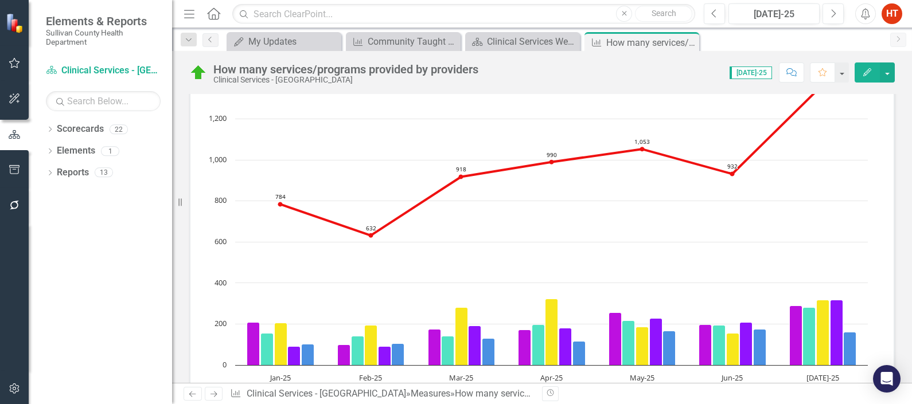
scroll to position [53, 0]
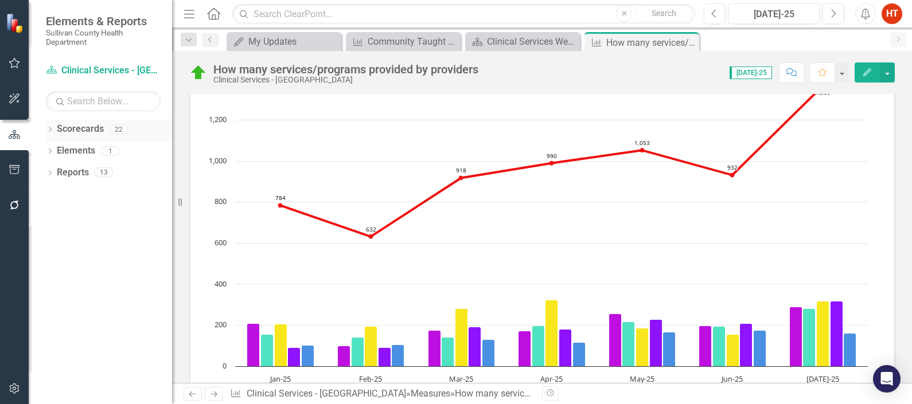
click at [53, 132] on icon "Dropdown" at bounding box center [50, 130] width 8 height 6
click at [41, 150] on icon at bounding box center [39, 151] width 3 height 6
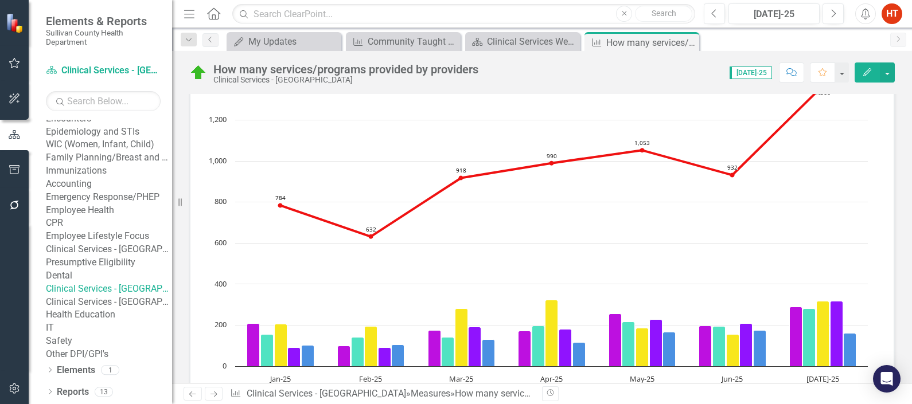
scroll to position [258, 0]
click at [118, 296] on link "Clinical Services - [GEOGRAPHIC_DATA]" at bounding box center [109, 302] width 126 height 13
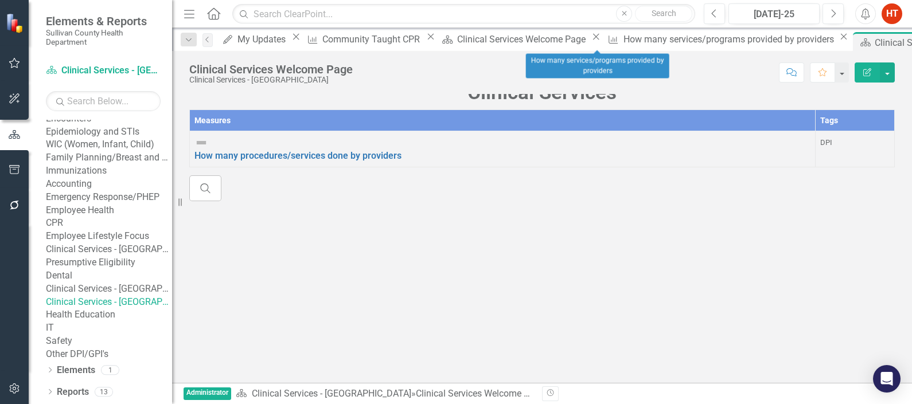
click at [841, 40] on icon at bounding box center [844, 37] width 6 height 6
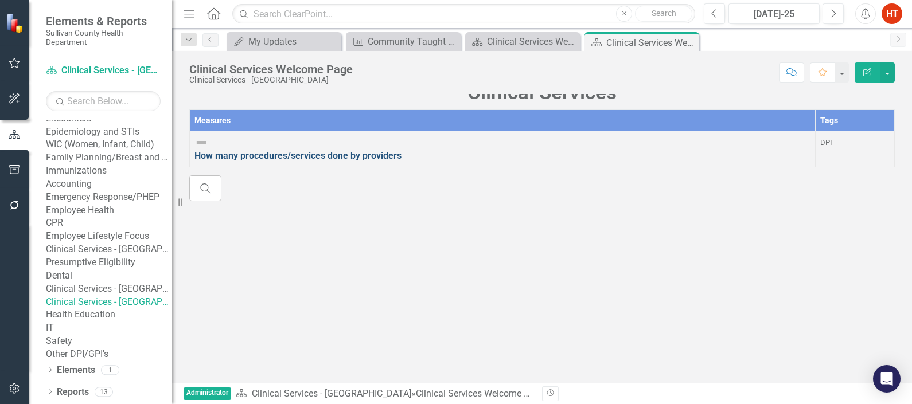
click at [344, 161] on link "How many procedures/services done by providers" at bounding box center [297, 155] width 207 height 11
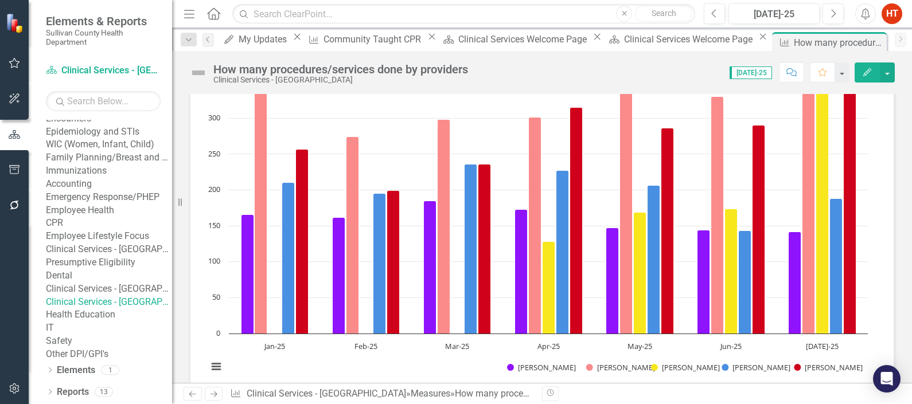
scroll to position [95, 0]
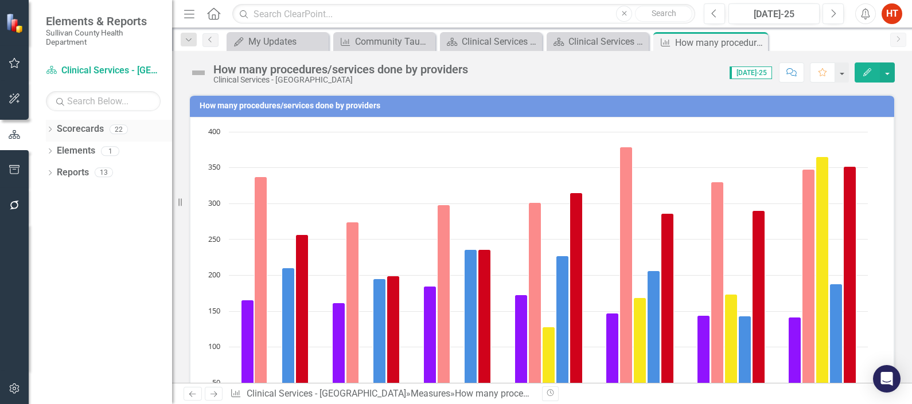
click at [54, 134] on div "Dropdown Scorecards 22" at bounding box center [109, 131] width 126 height 22
click at [54, 132] on div "Dropdown Scorecards 22" at bounding box center [109, 131] width 126 height 22
click at [50, 127] on icon "Dropdown" at bounding box center [50, 130] width 8 height 6
click at [37, 128] on icon "Dropdown" at bounding box center [33, 131] width 8 height 6
click at [50, 127] on icon "Dropdown" at bounding box center [50, 130] width 8 height 6
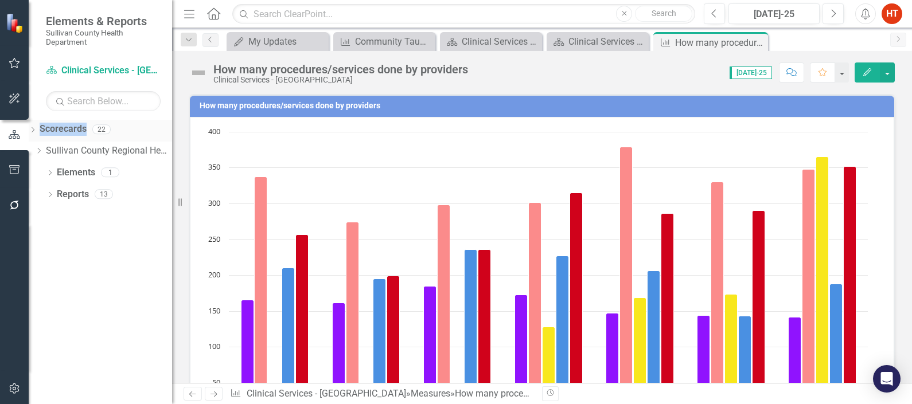
click at [37, 128] on icon "Dropdown" at bounding box center [33, 131] width 8 height 6
click at [50, 127] on icon "Dropdown" at bounding box center [50, 130] width 8 height 6
click at [41, 152] on icon at bounding box center [39, 151] width 3 height 6
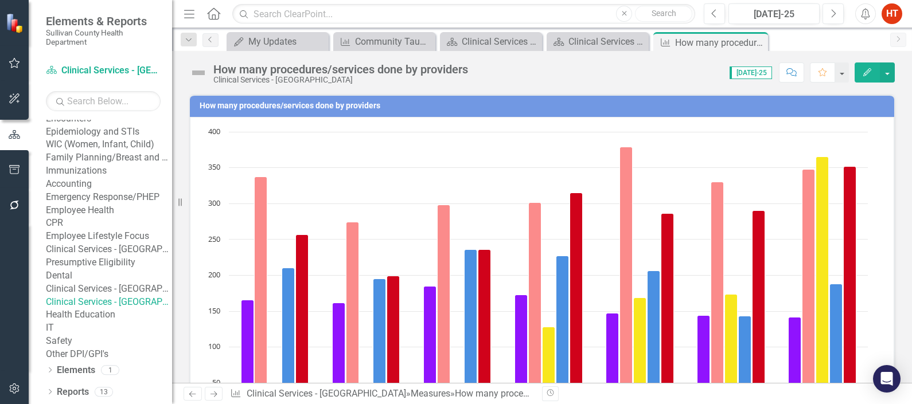
scroll to position [258, 0]
click at [89, 309] on link "Health Education" at bounding box center [109, 315] width 126 height 13
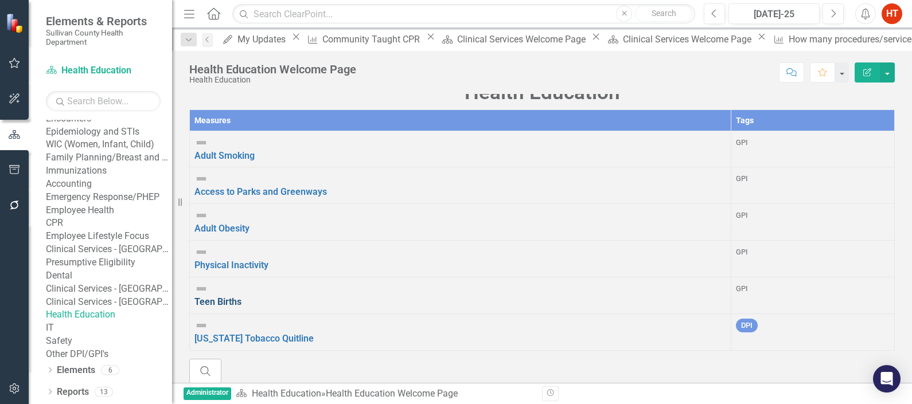
click at [241, 297] on link "Teen Births" at bounding box center [217, 302] width 47 height 11
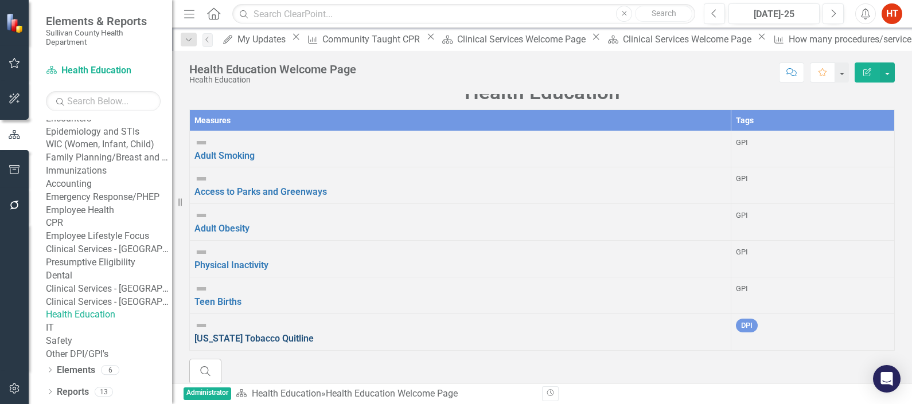
click at [240, 333] on link "[US_STATE] Tobacco Quitline" at bounding box center [253, 338] width 119 height 11
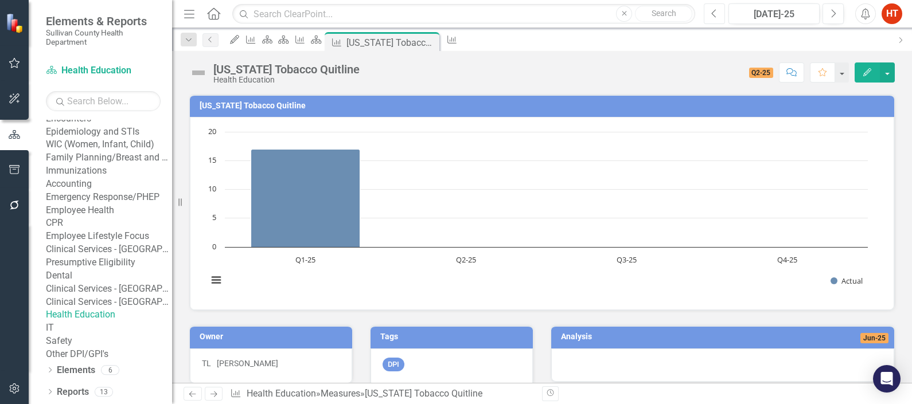
click at [724, 20] on button "Previous" at bounding box center [714, 13] width 21 height 21
click at [458, 42] on icon "Measure" at bounding box center [451, 39] width 11 height 9
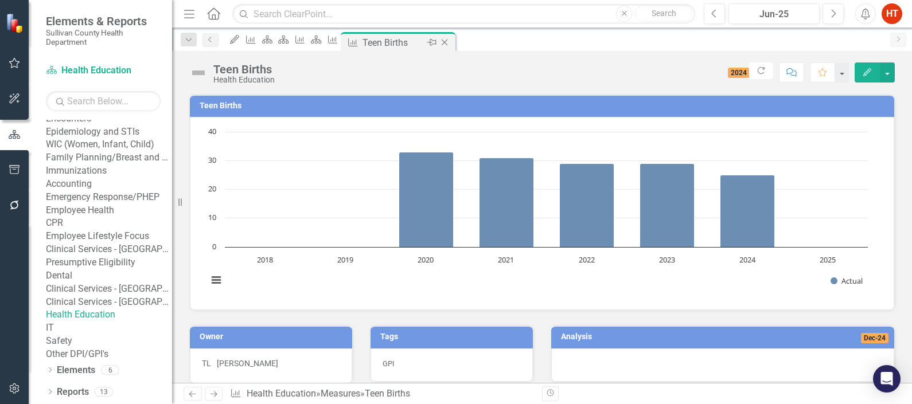
click at [450, 42] on icon "Close" at bounding box center [444, 42] width 11 height 9
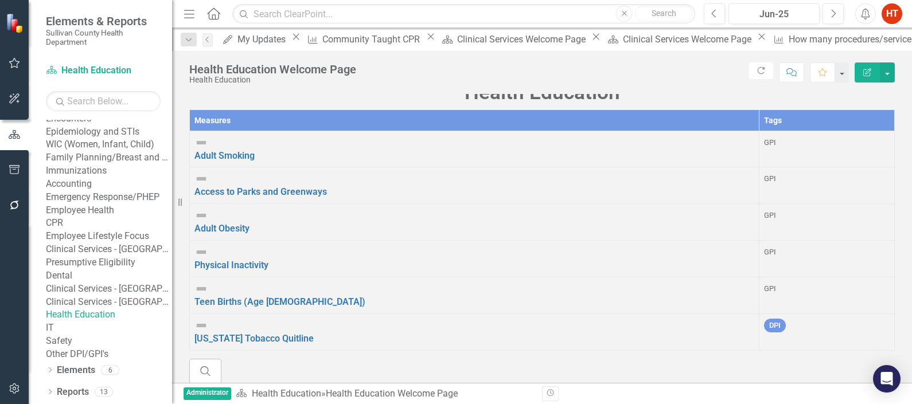
click at [248, 166] on td "Adult Smoking Link Map View Link Map Edit Edit Measure Link Open Element" at bounding box center [475, 149] width 570 height 37
click at [248, 161] on link "Adult Smoking" at bounding box center [224, 155] width 60 height 11
click at [294, 197] on link "Access to Parks and Greenways" at bounding box center [260, 191] width 132 height 11
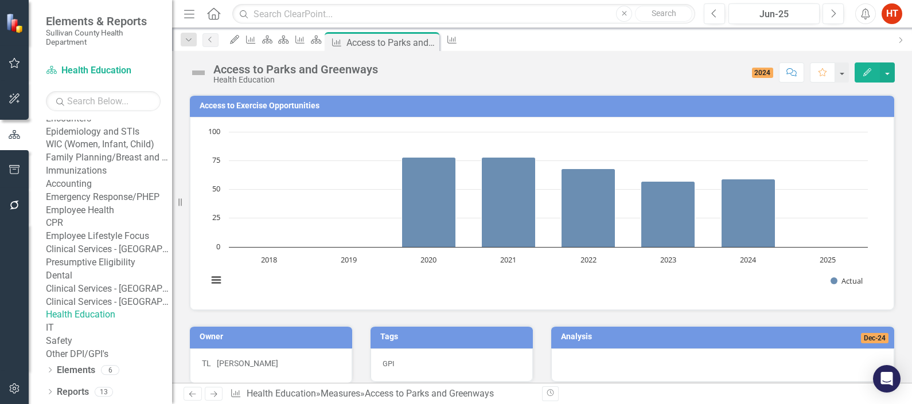
scroll to position [3, 0]
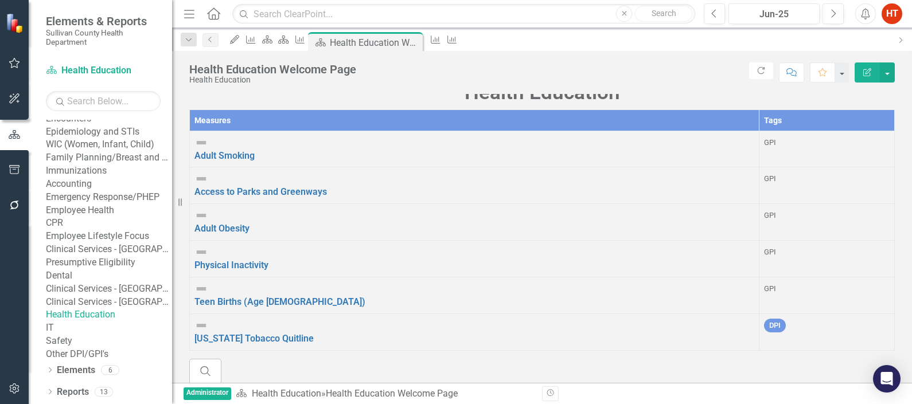
click at [79, 322] on link "IT" at bounding box center [109, 328] width 126 height 13
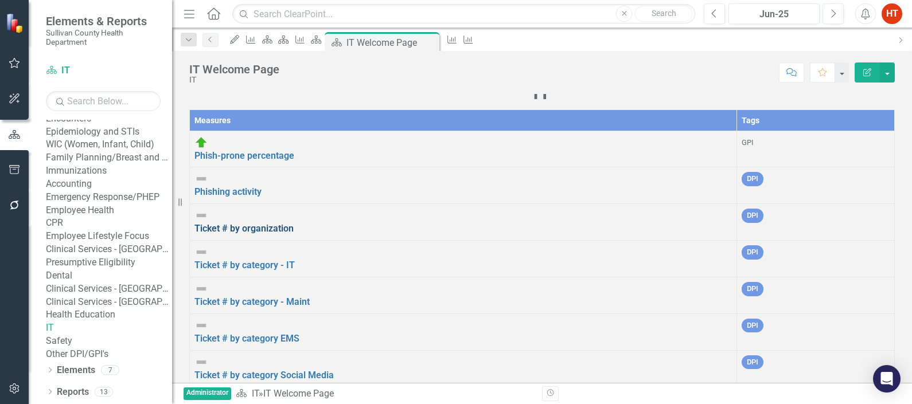
click at [280, 224] on link "Ticket # by organization" at bounding box center [243, 228] width 99 height 11
click at [279, 260] on link "Ticket # by category - IT" at bounding box center [244, 265] width 100 height 11
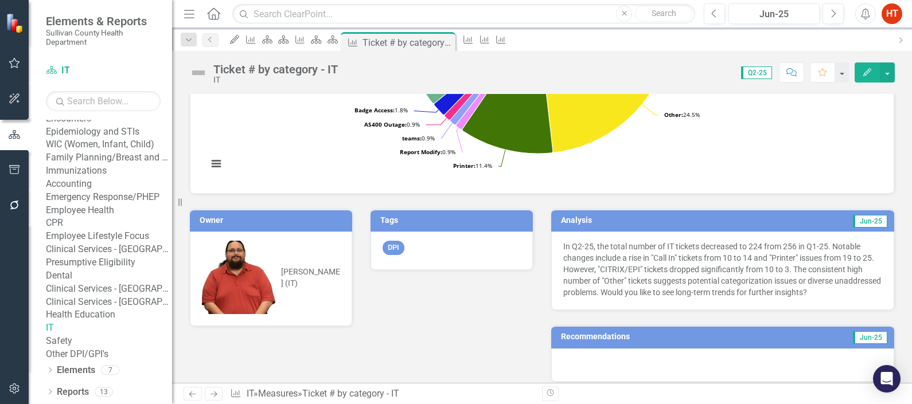
scroll to position [528, 0]
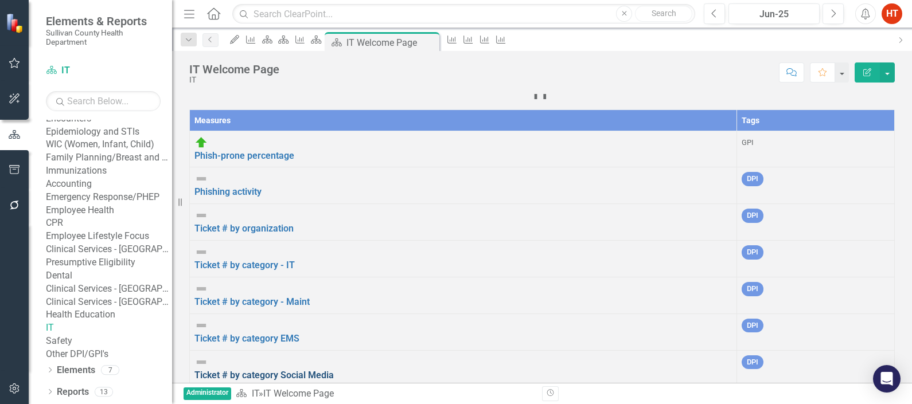
click at [293, 370] on link "Ticket # by category Social Media" at bounding box center [263, 375] width 139 height 11
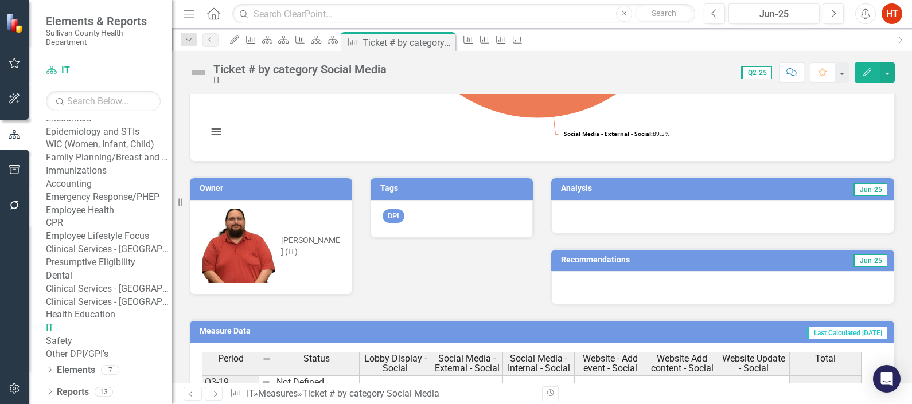
scroll to position [319, 0]
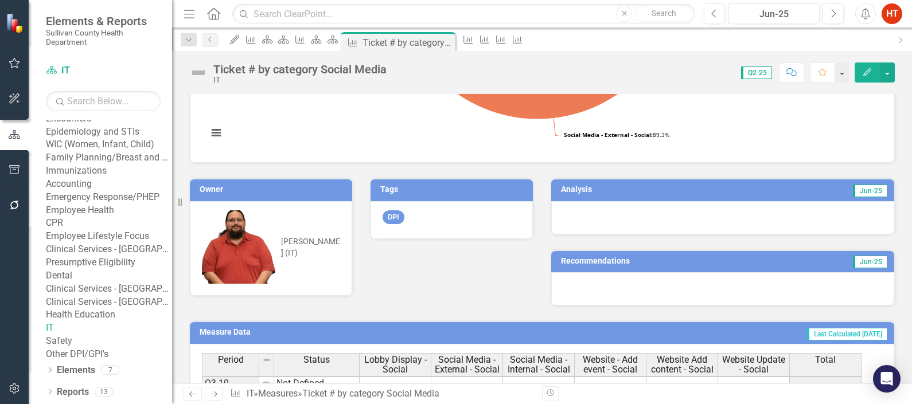
click at [86, 335] on link "Safety" at bounding box center [109, 341] width 126 height 13
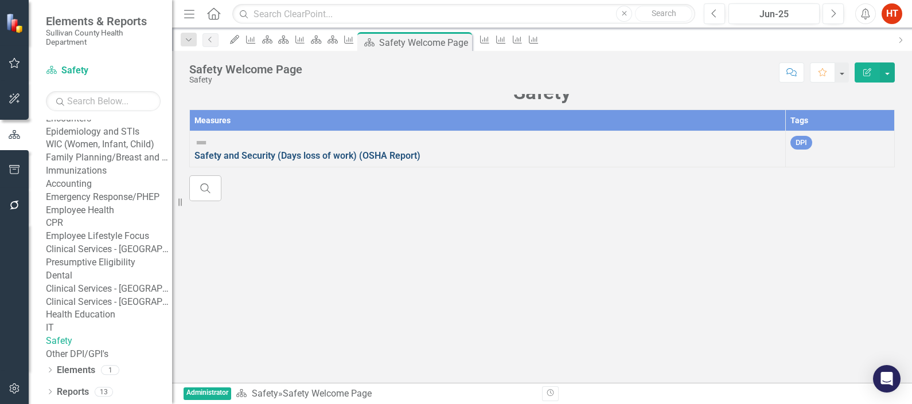
click at [348, 161] on link "Safety and Security (Days loss of work) (OSHA Report)" at bounding box center [307, 155] width 226 height 11
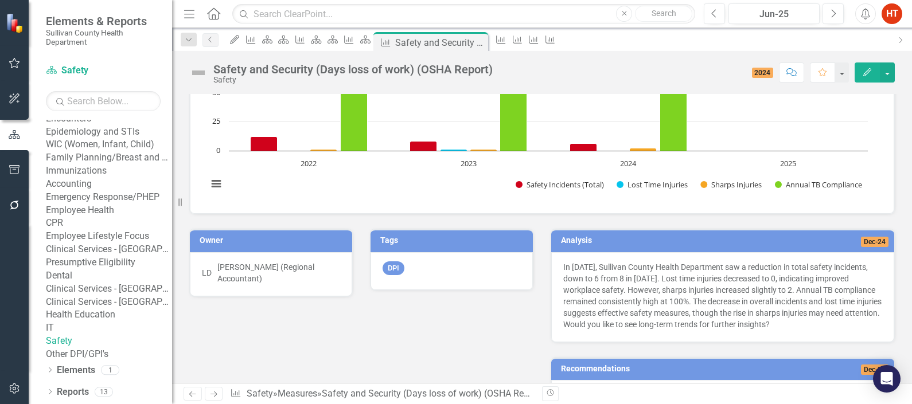
scroll to position [95, 0]
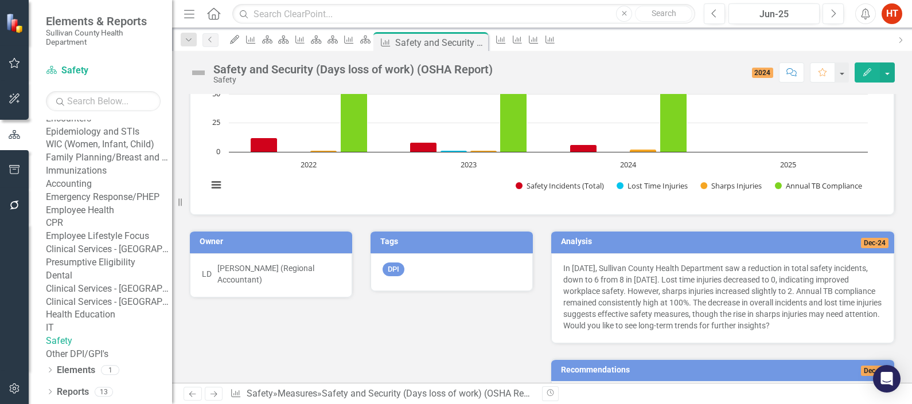
click at [89, 348] on link "Other DPI/GPI's" at bounding box center [109, 354] width 126 height 13
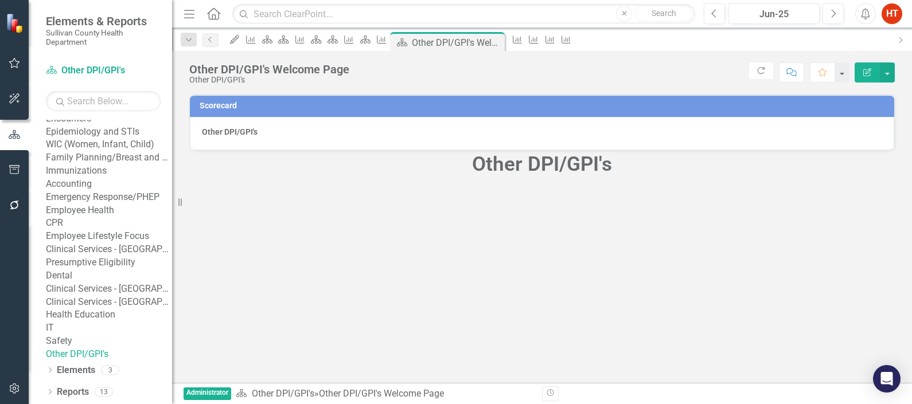
click at [235, 138] on div "Other DPI/GPI's" at bounding box center [542, 133] width 704 height 33
click at [107, 354] on link "Other DPI/GPI's" at bounding box center [109, 354] width 126 height 13
click at [836, 15] on icon "Next" at bounding box center [833, 14] width 6 height 10
click at [52, 371] on icon "Dropdown" at bounding box center [50, 371] width 8 height 6
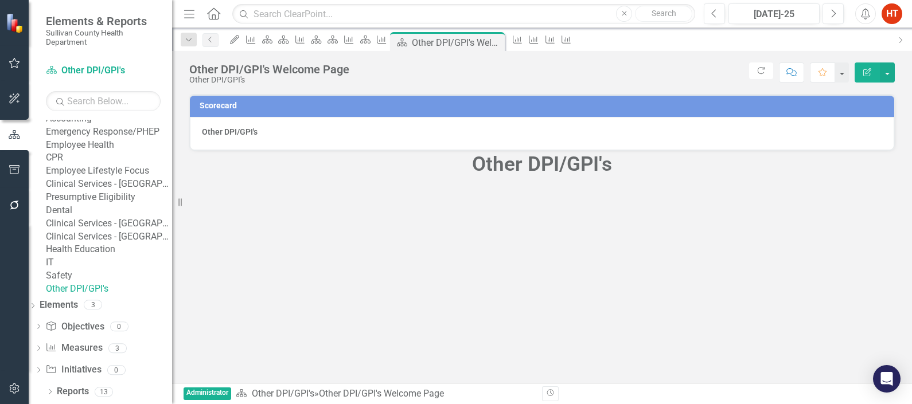
scroll to position [324, 0]
click at [98, 349] on link "Measure Measures" at bounding box center [73, 348] width 57 height 13
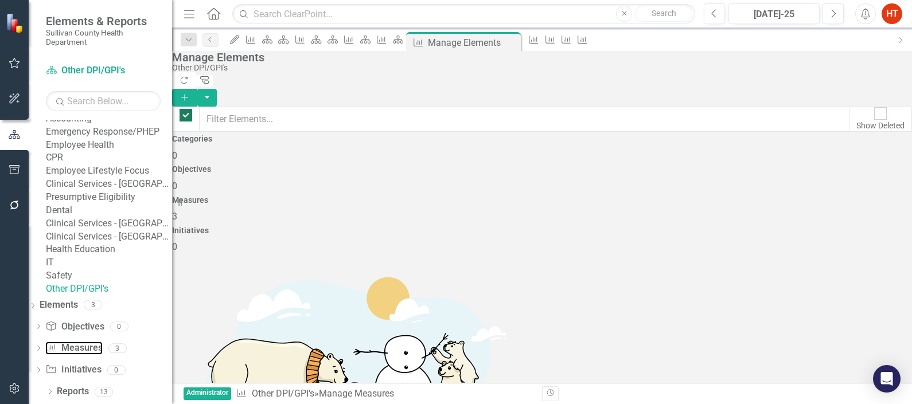
checkbox input "false"
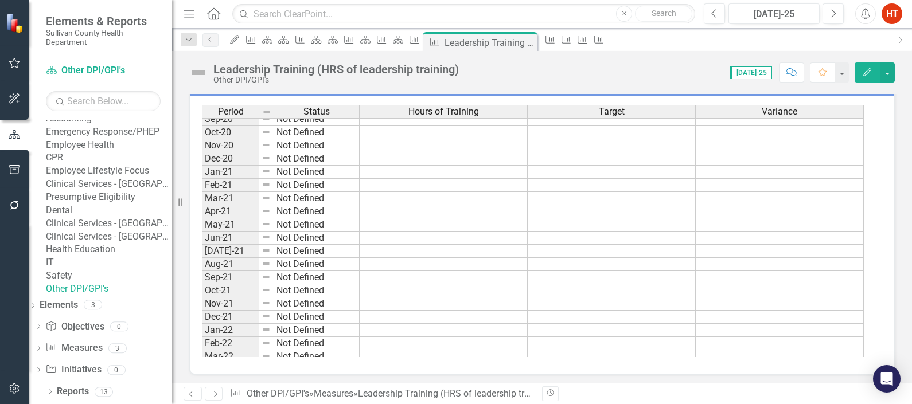
scroll to position [111, 0]
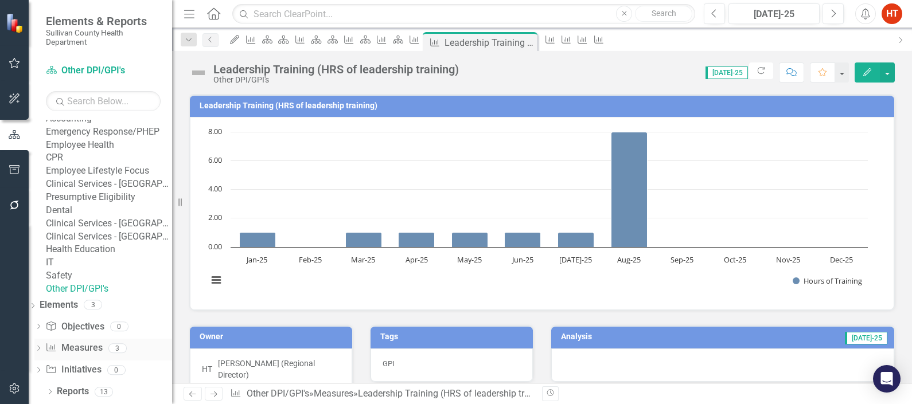
click at [77, 352] on link "Measure Measures" at bounding box center [73, 348] width 57 height 13
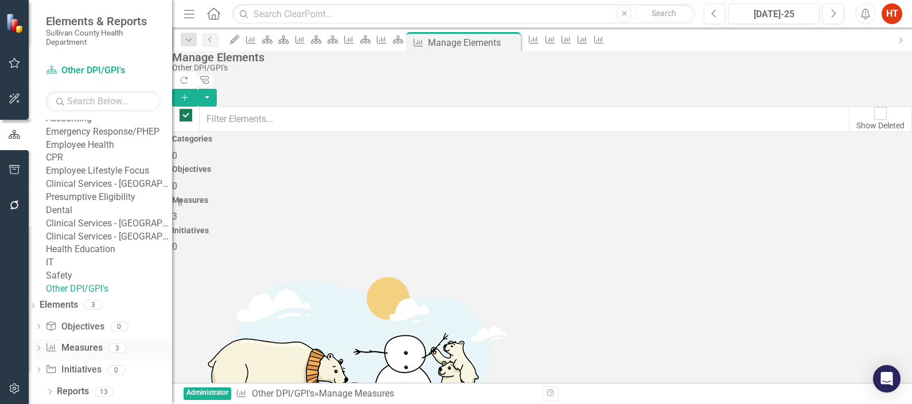
checkbox input "false"
click at [450, 72] on div "Other DPI/GPI's" at bounding box center [539, 68] width 734 height 9
